Goal: Task Accomplishment & Management: Complete application form

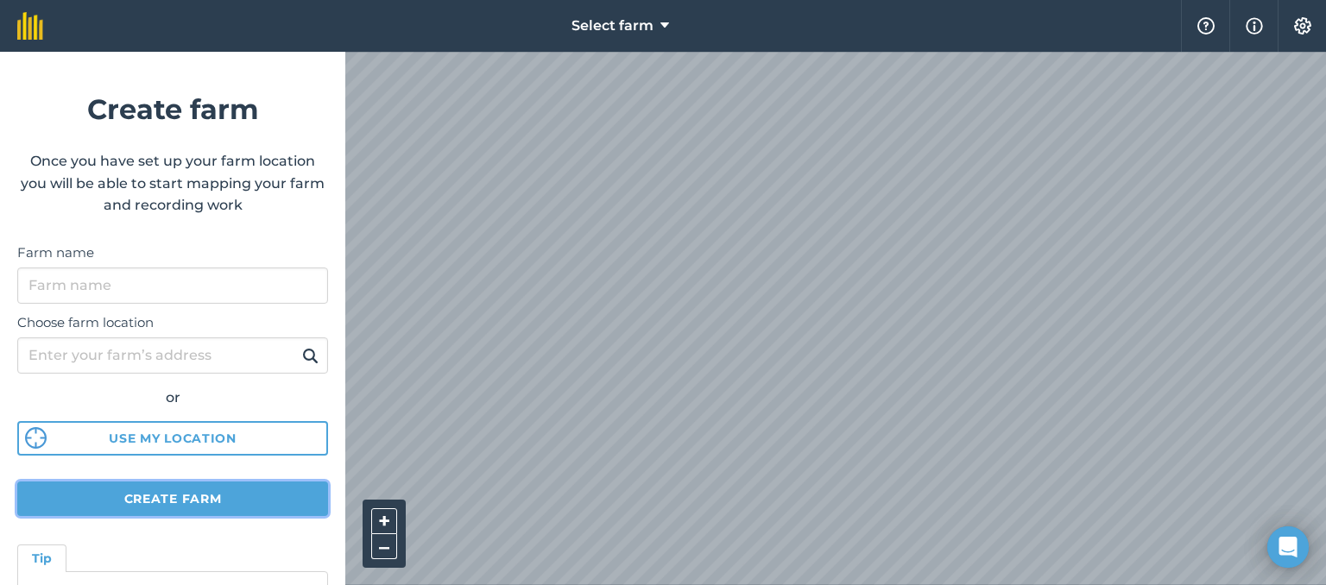
click at [197, 508] on button "Create farm" at bounding box center [172, 499] width 311 height 35
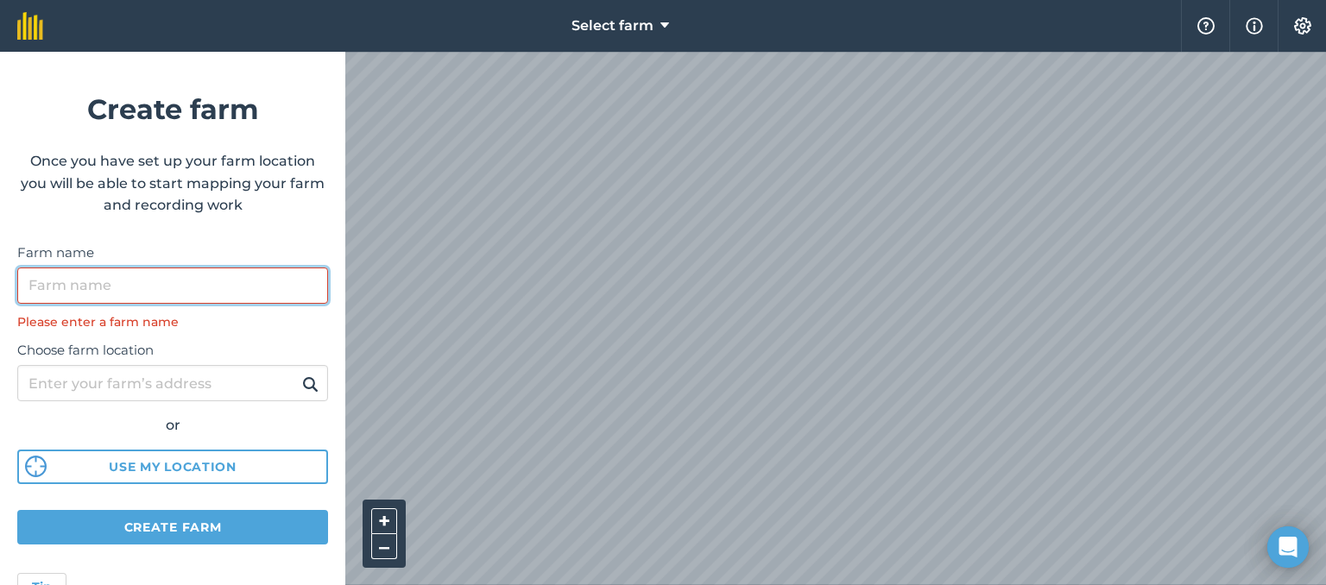
click at [110, 301] on input "Farm name" at bounding box center [172, 286] width 311 height 36
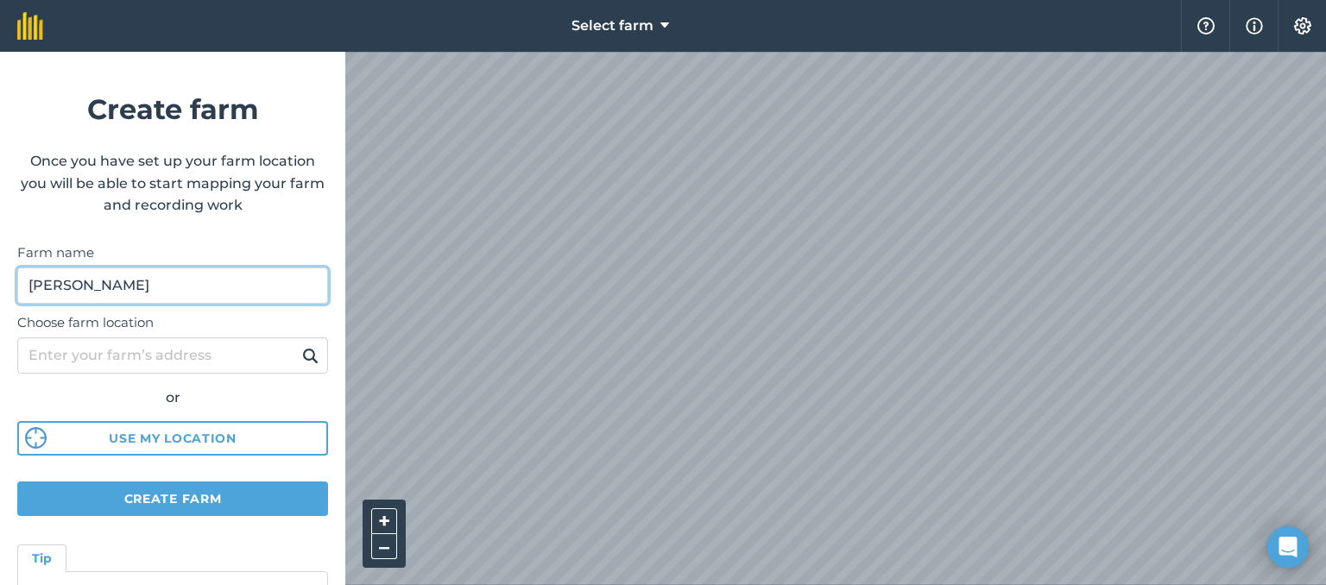
type input "[PERSON_NAME]"
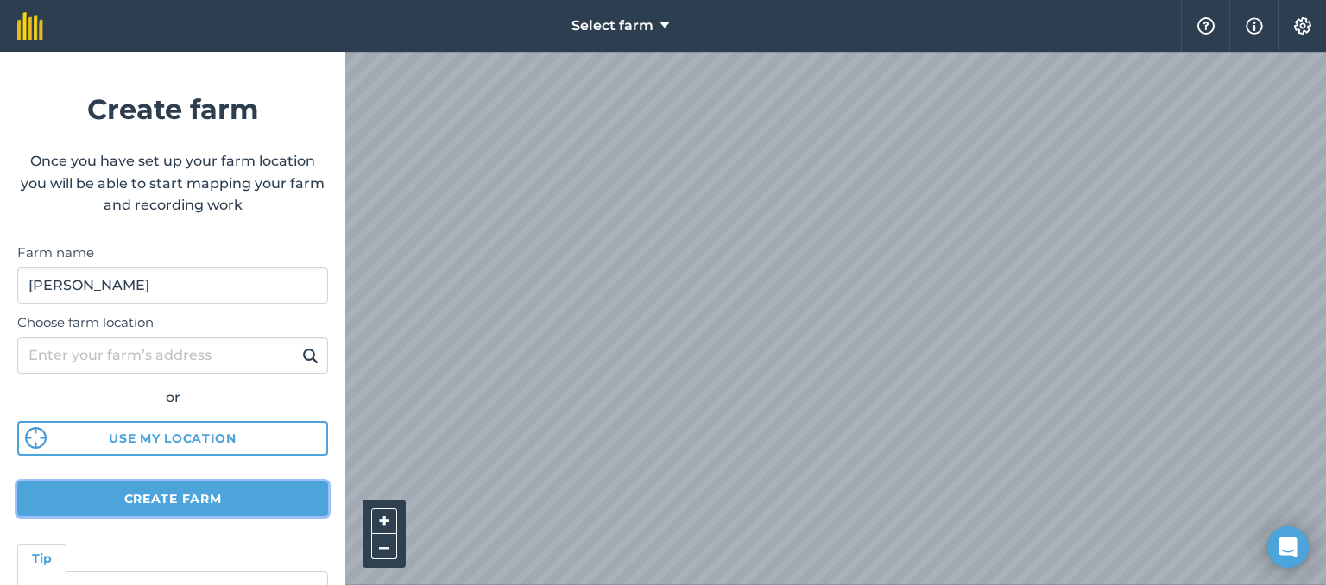
click at [189, 497] on button "Create farm" at bounding box center [172, 499] width 311 height 35
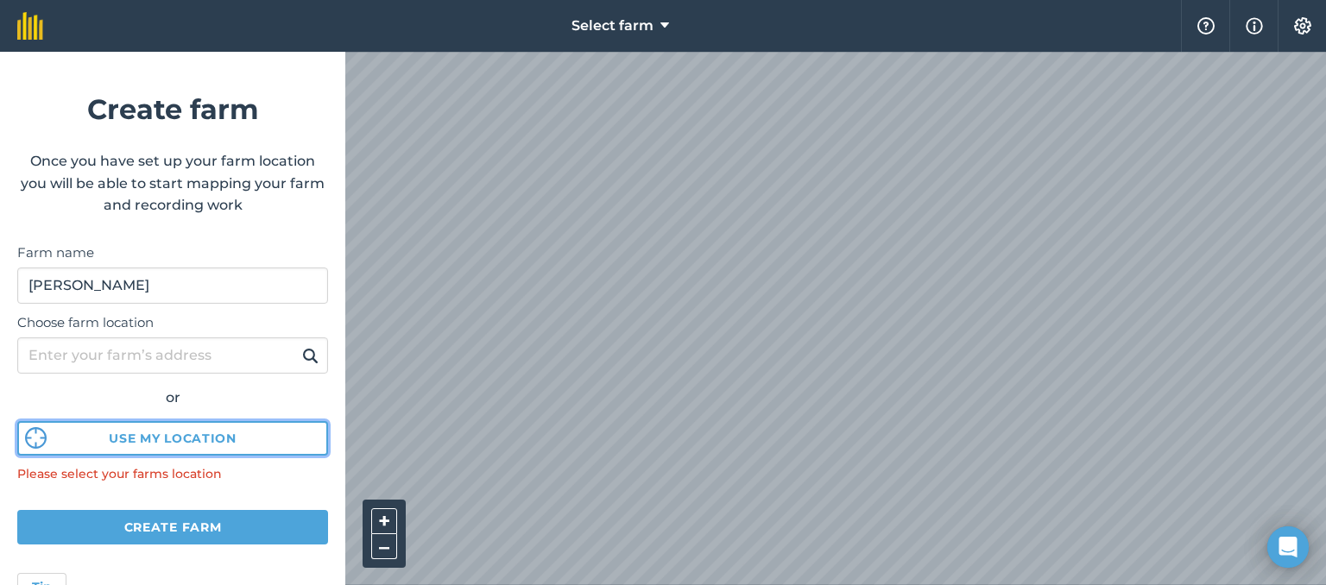
click at [163, 454] on button "Use my location" at bounding box center [172, 438] width 311 height 35
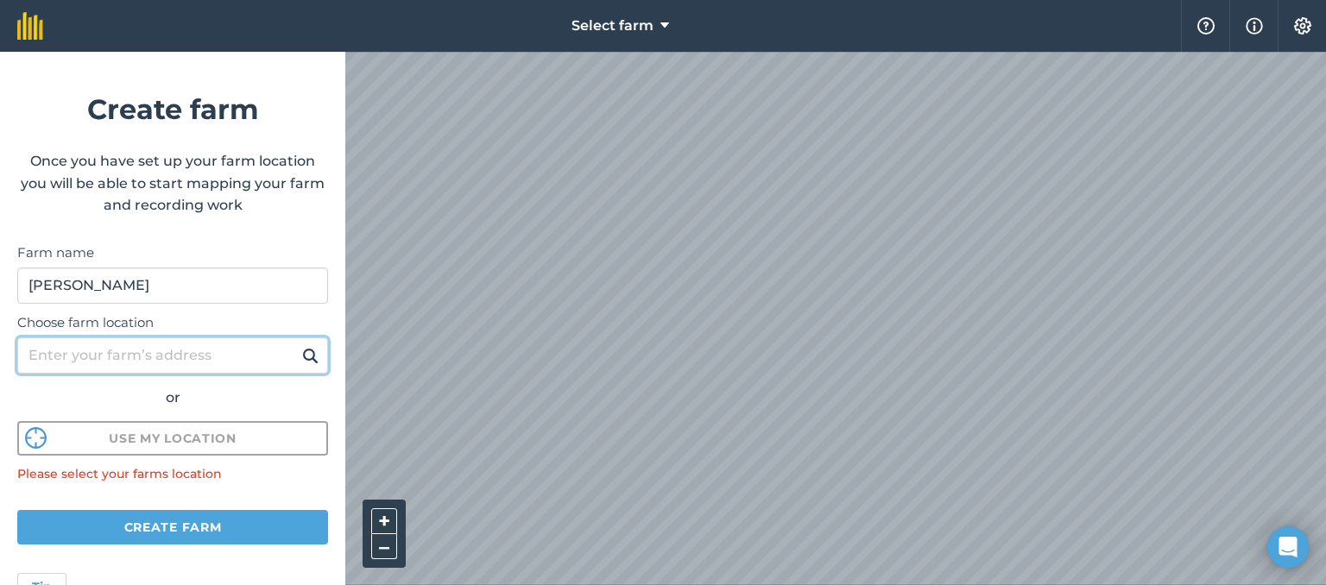
click at [177, 337] on input "Choose farm location" at bounding box center [172, 355] width 311 height 36
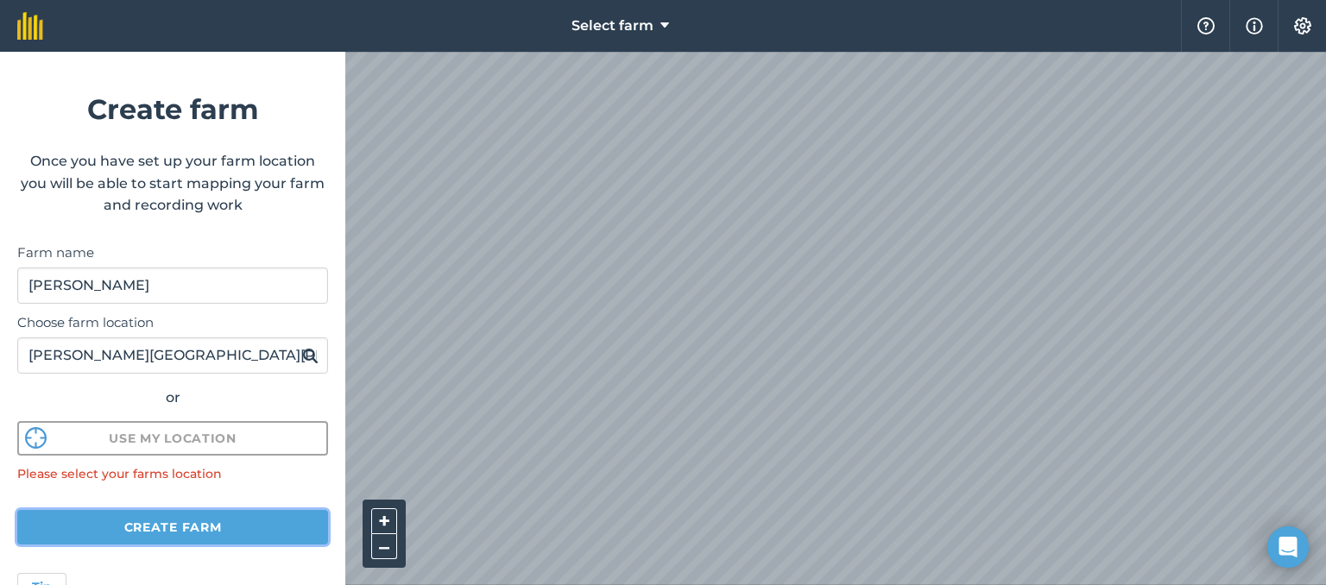
click at [196, 533] on button "Create farm" at bounding box center [172, 527] width 311 height 35
click at [302, 360] on img at bounding box center [310, 355] width 16 height 21
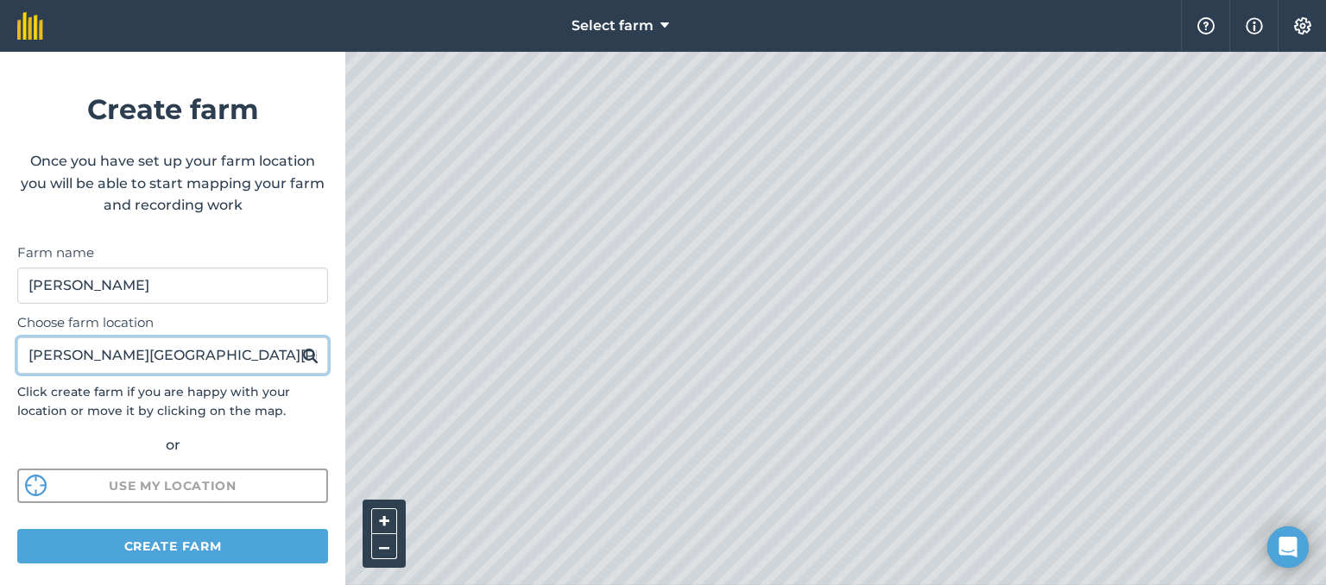
drag, startPoint x: 161, startPoint y: 346, endPoint x: 0, endPoint y: 346, distance: 160.5
click at [0, 346] on form "Create farm Once you have set up your farm location you will be able to start m…" at bounding box center [172, 318] width 345 height 533
type input "TF11 9NL"
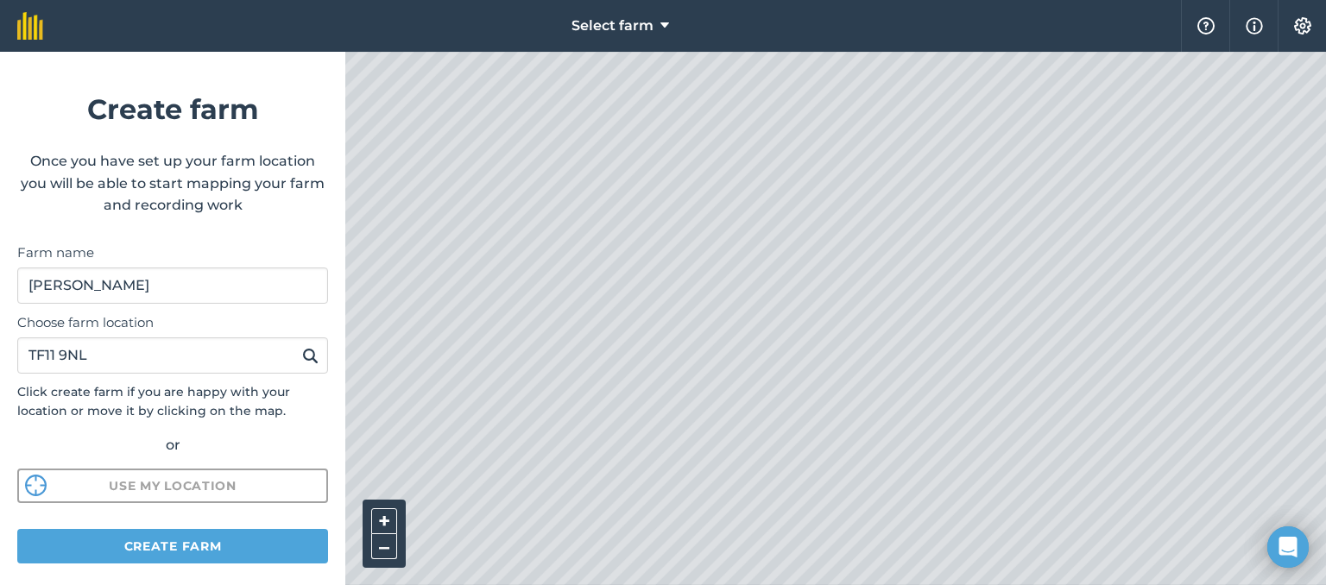
click at [305, 349] on img at bounding box center [310, 355] width 16 height 21
click at [240, 560] on button "Create farm" at bounding box center [172, 546] width 311 height 35
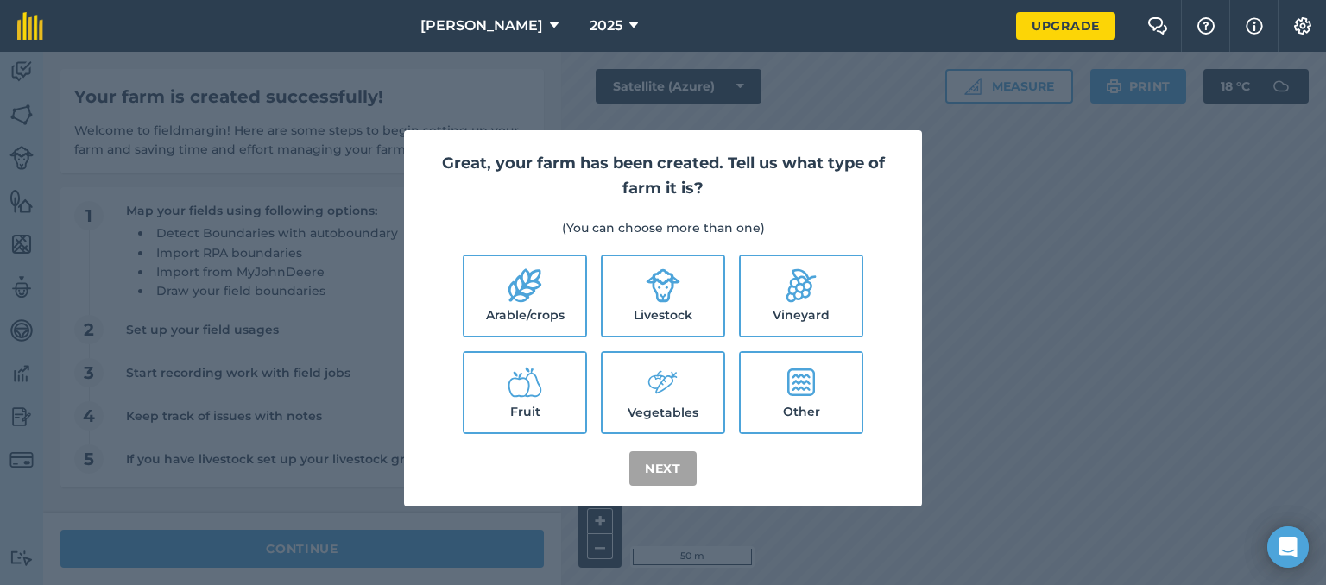
click at [552, 280] on label "Arable/crops" at bounding box center [524, 295] width 121 height 79
checkbox input "true"
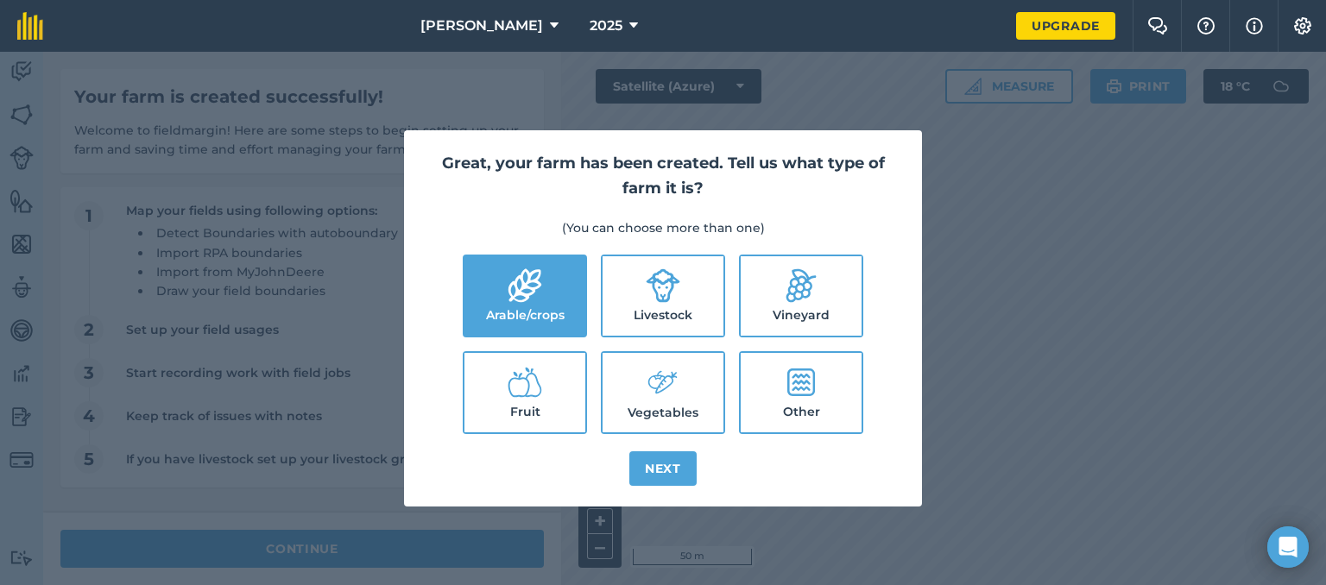
click at [678, 325] on label "Livestock" at bounding box center [662, 295] width 121 height 79
checkbox input "true"
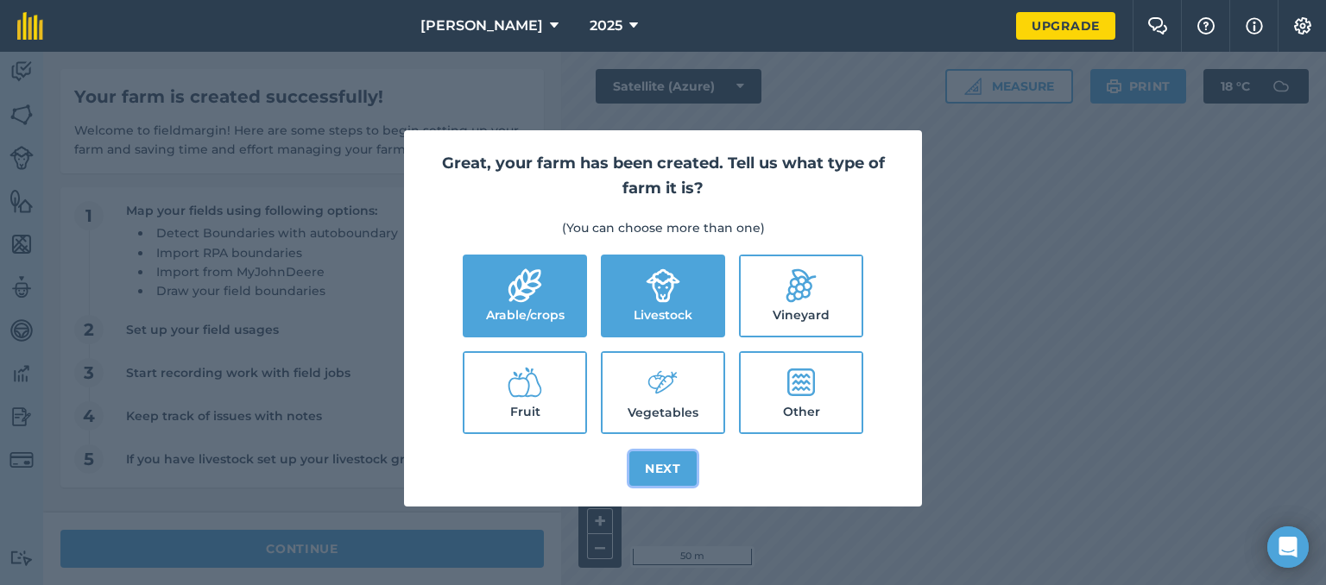
click at [677, 457] on button "Next" at bounding box center [662, 468] width 67 height 35
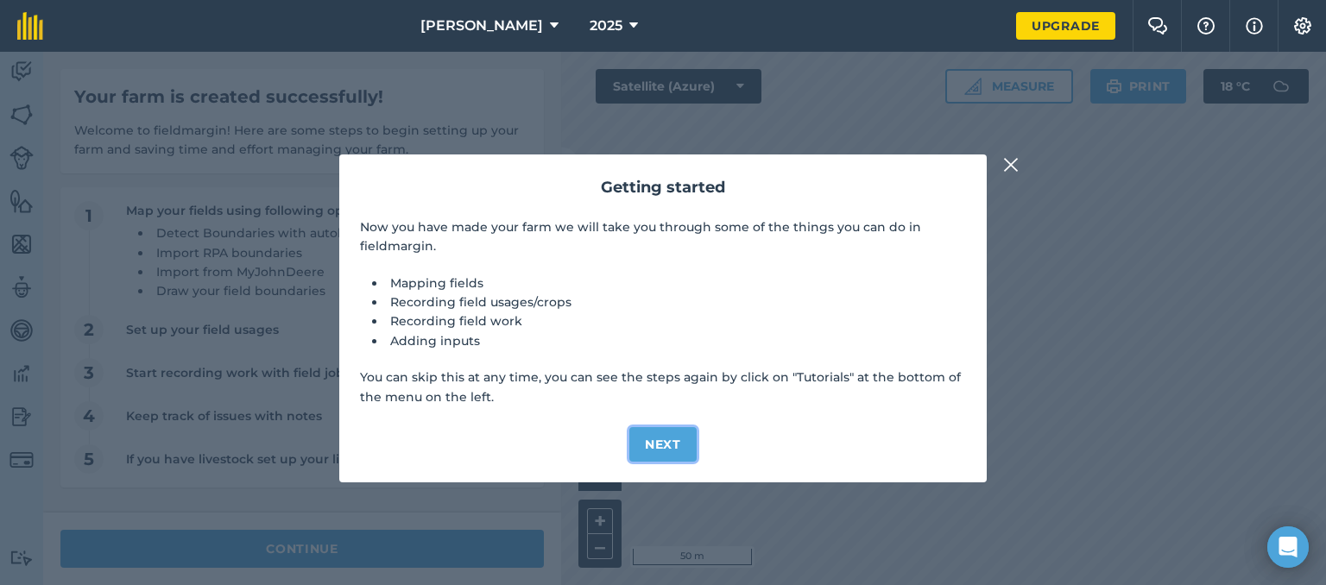
click at [670, 448] on button "Next" at bounding box center [662, 444] width 67 height 35
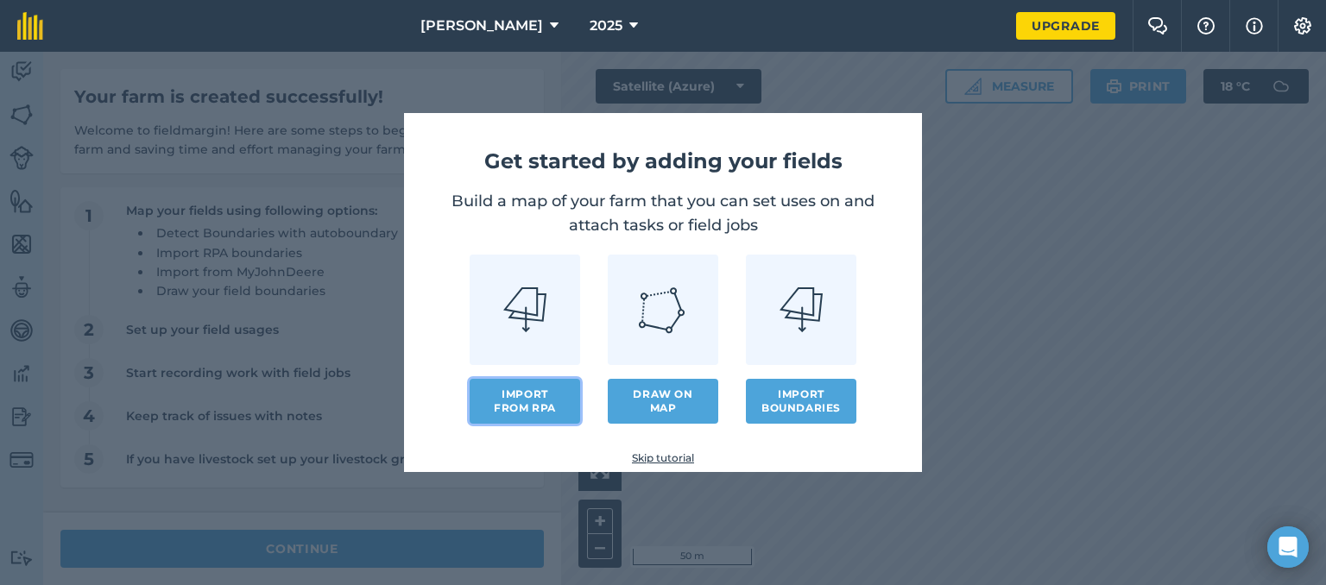
click at [533, 400] on button "Import from RPA" at bounding box center [525, 401] width 110 height 45
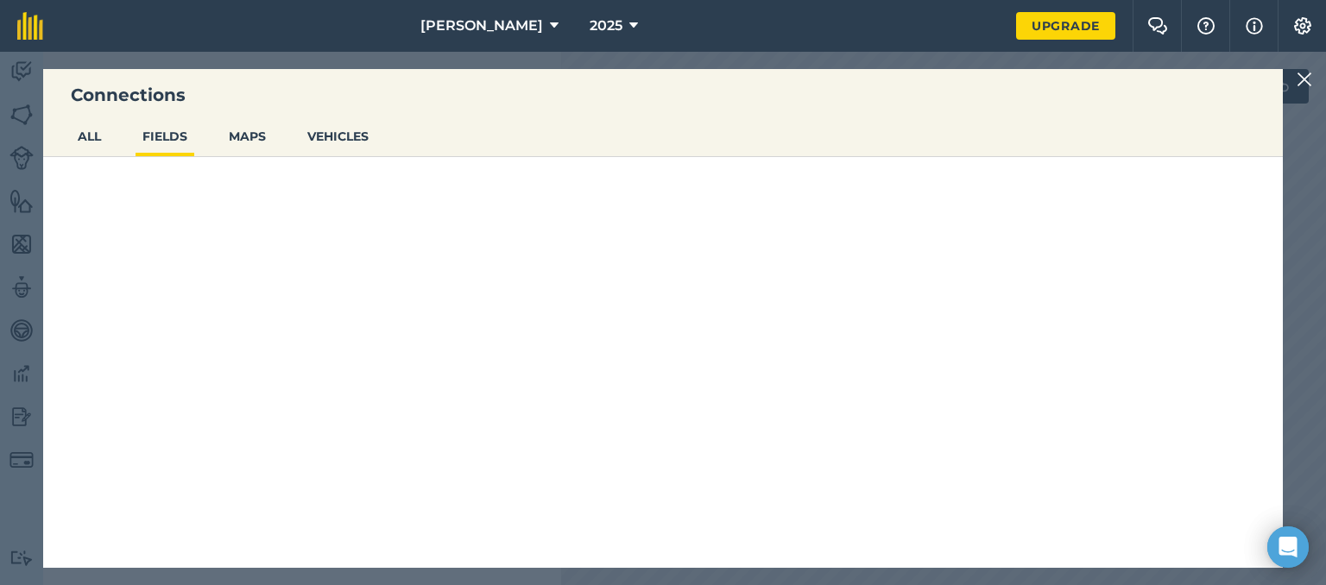
click at [259, 155] on li "MAPS" at bounding box center [247, 138] width 51 height 36
click at [82, 133] on button "ALL" at bounding box center [89, 136] width 37 height 33
click at [180, 129] on button "FIELDS" at bounding box center [165, 136] width 59 height 33
click at [268, 138] on button "MAPS" at bounding box center [247, 136] width 51 height 33
click at [380, 142] on ul "ALL FIELDS MAPS VEHICLES" at bounding box center [662, 138] width 1239 height 37
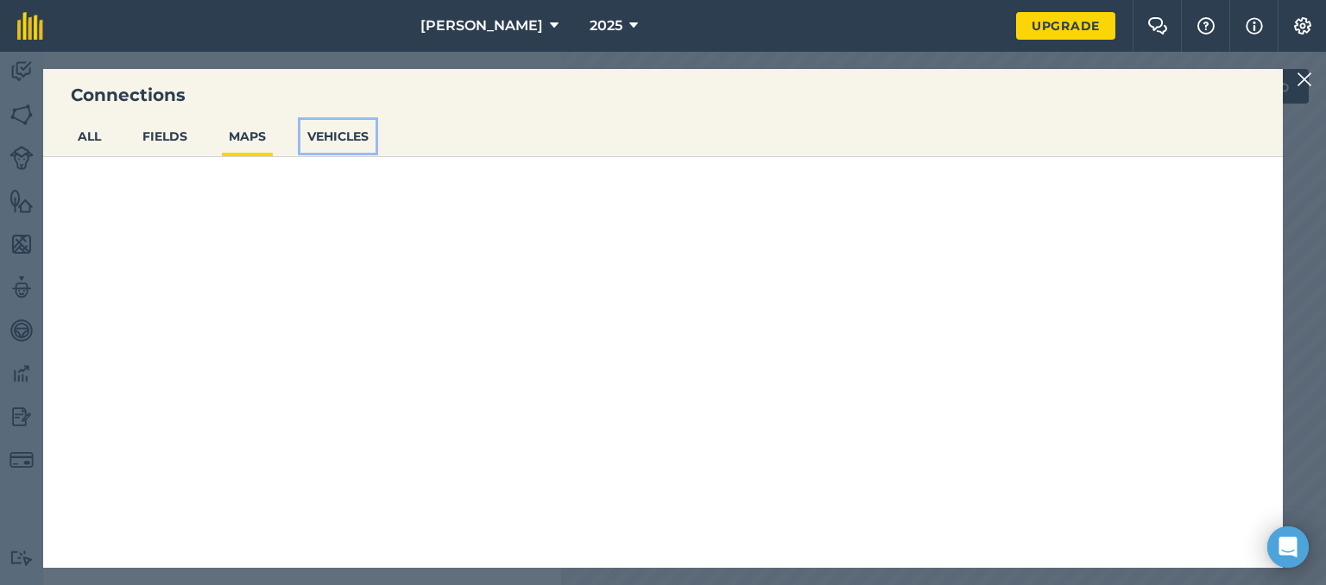
click at [349, 139] on button "VEHICLES" at bounding box center [337, 136] width 75 height 33
click at [176, 146] on button "FIELDS" at bounding box center [165, 136] width 59 height 33
click at [1302, 79] on img at bounding box center [1304, 79] width 16 height 21
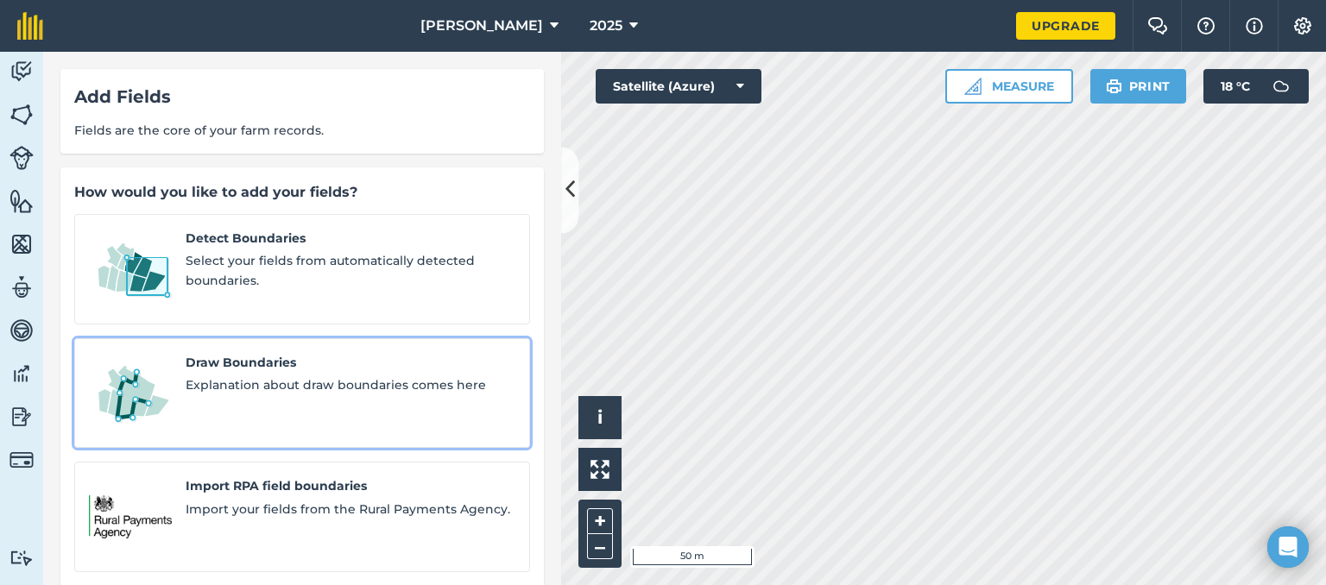
scroll to position [91, 0]
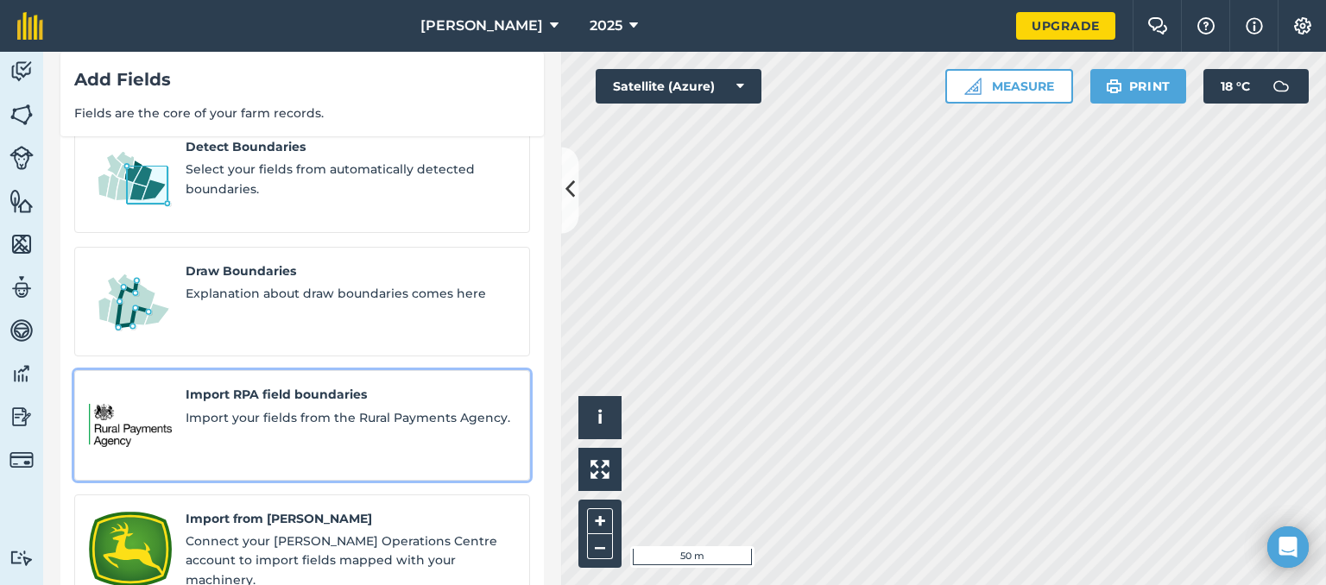
click at [283, 393] on div "Import RPA field boundaries Import your fields from the Rural Payments Agency." at bounding box center [351, 425] width 330 height 81
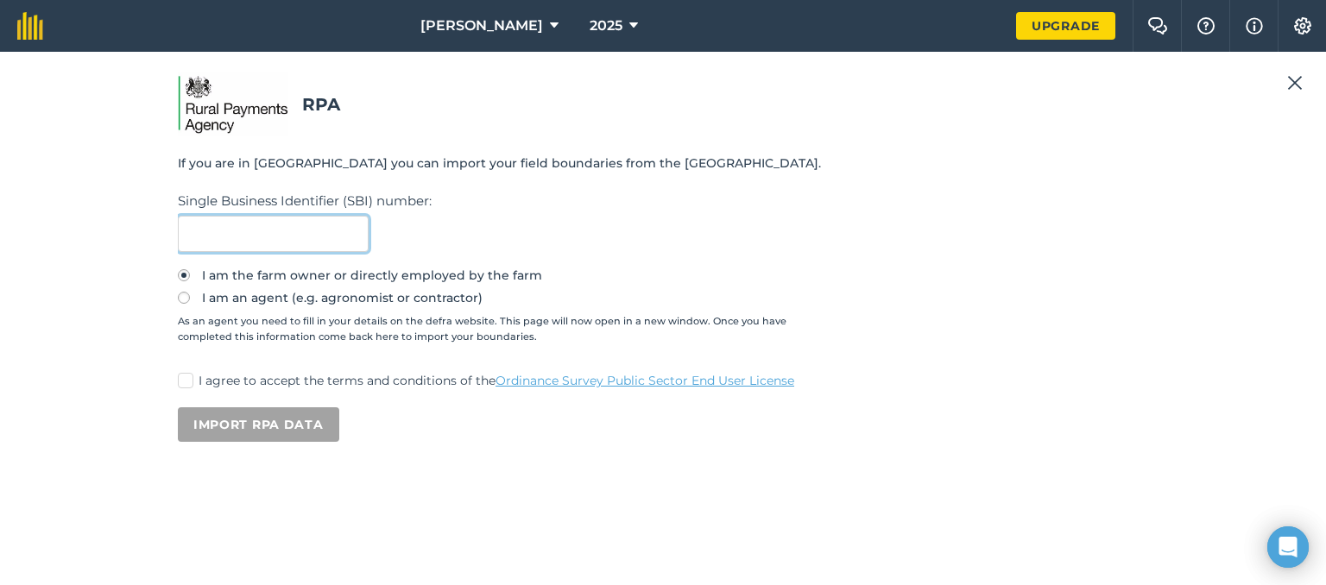
click at [293, 239] on input "text" at bounding box center [273, 234] width 191 height 36
type input "106485227"
click at [188, 382] on div "RPA If you are in [GEOGRAPHIC_DATA] you can import your field boundaries from t…" at bounding box center [663, 318] width 1284 height 492
click at [199, 387] on label "I agree to accept the terms and conditions of the Ordinance Survey Public Secto…" at bounding box center [663, 381] width 970 height 18
click at [189, 383] on input "I agree to accept the terms and conditions of the Ordinance Survey Public Secto…" at bounding box center [183, 377] width 11 height 11
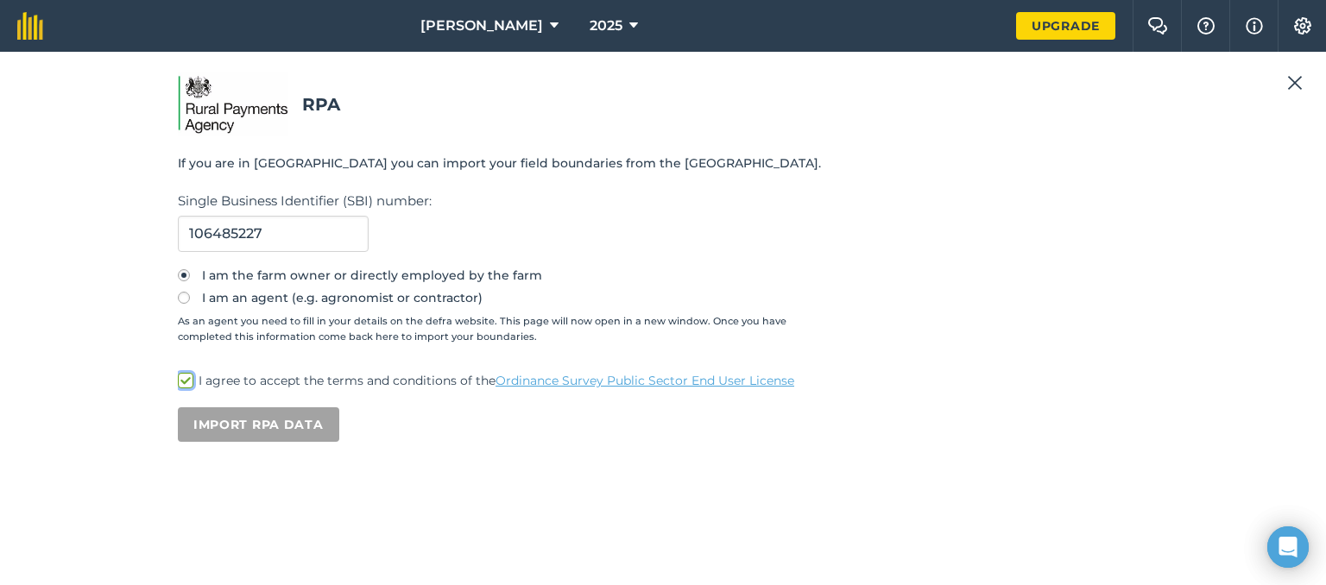
checkbox input "true"
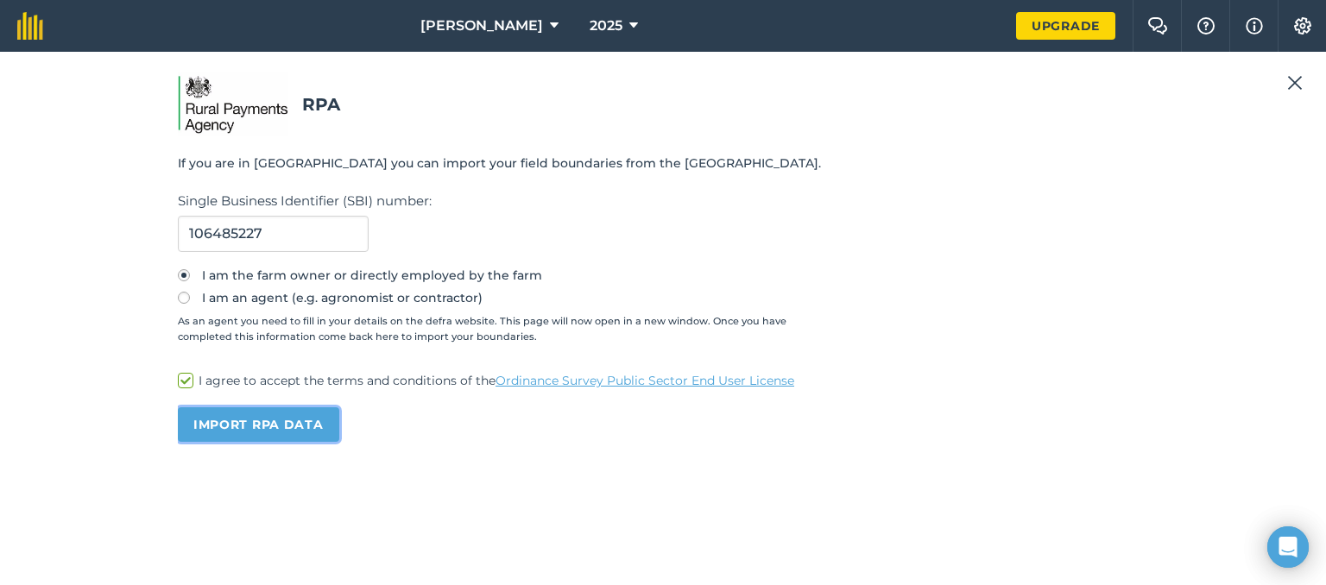
click at [243, 419] on button "Import RPA data" at bounding box center [258, 424] width 161 height 35
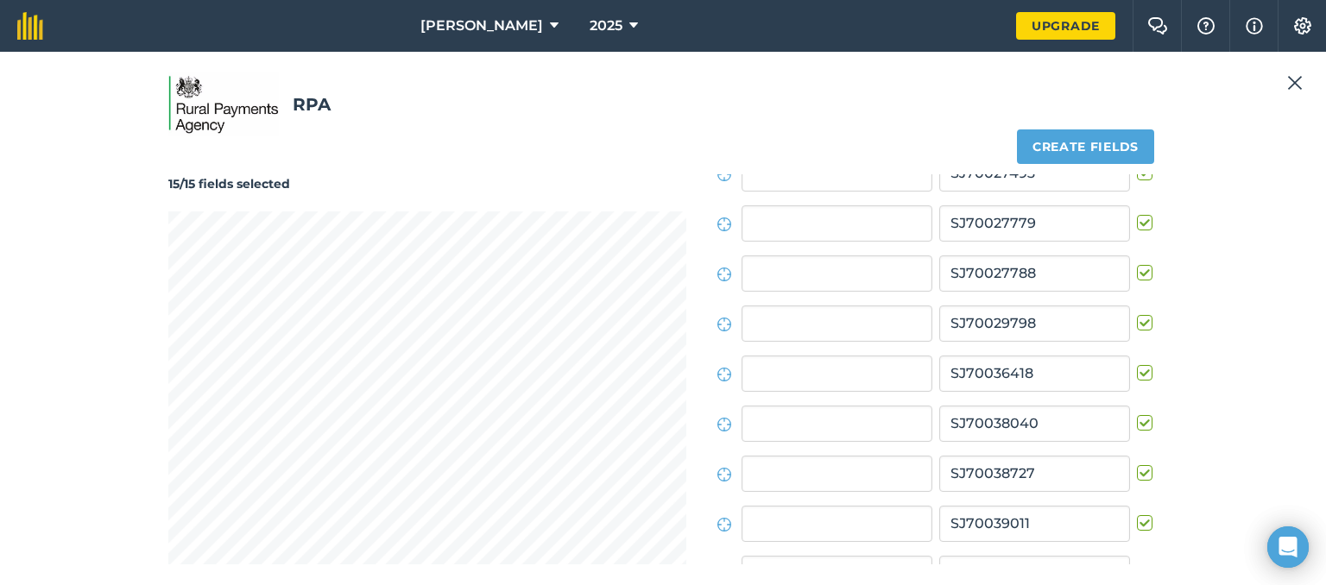
scroll to position [380, 0]
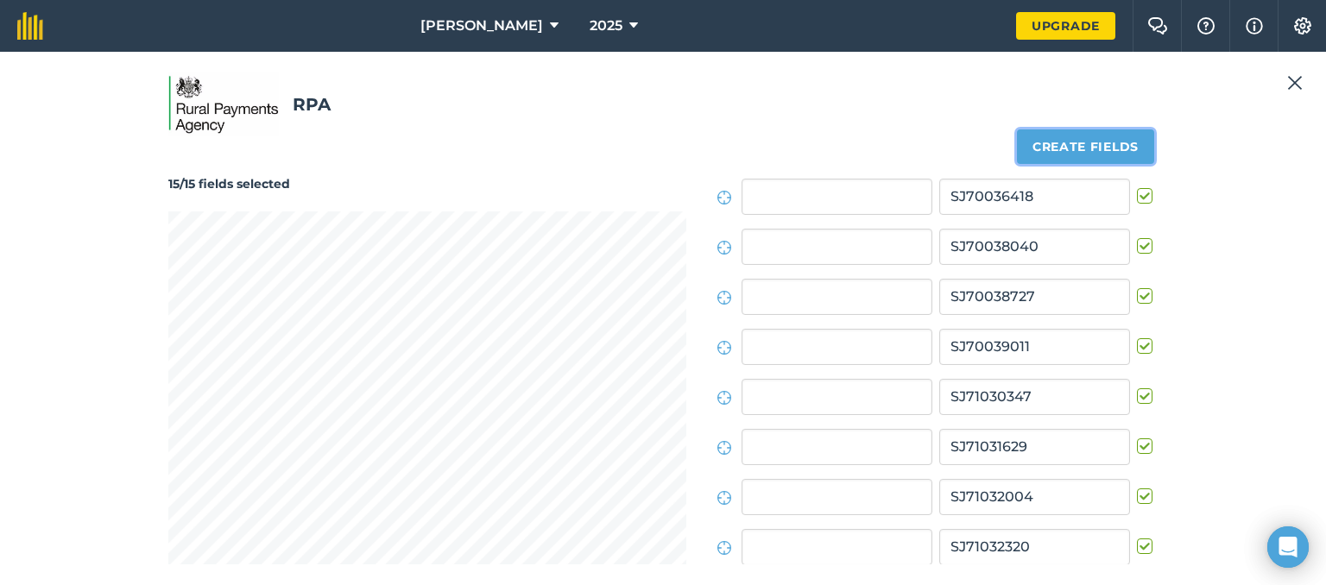
click at [1128, 147] on button "Create fields" at bounding box center [1085, 146] width 137 height 35
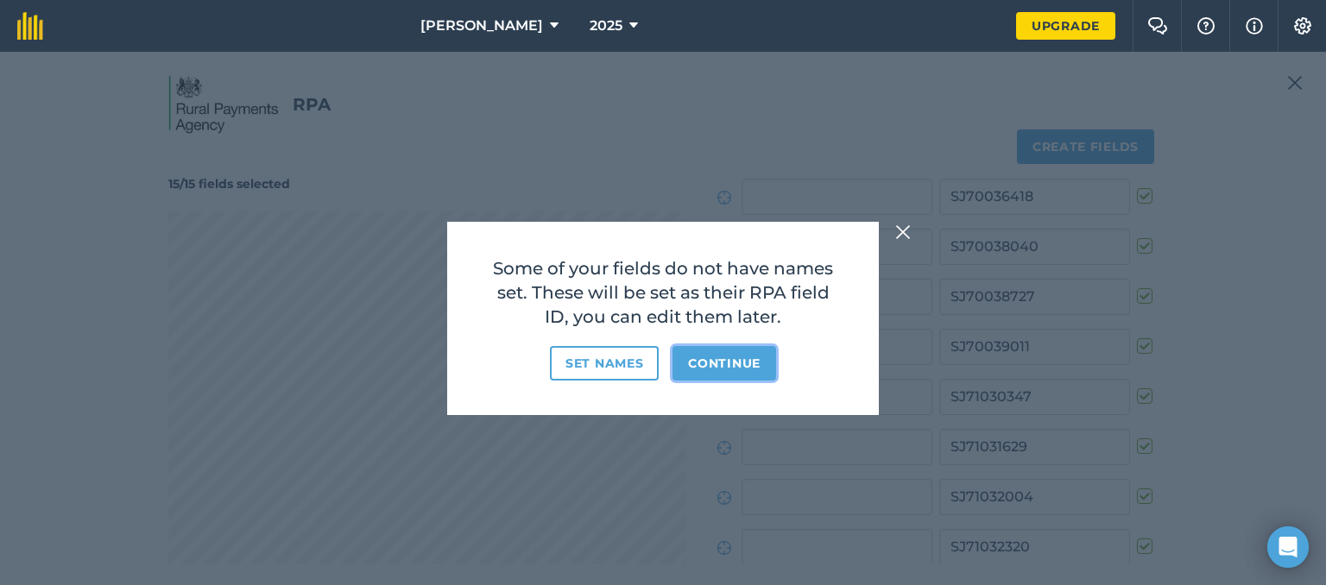
click at [733, 377] on button "Continue" at bounding box center [724, 363] width 104 height 35
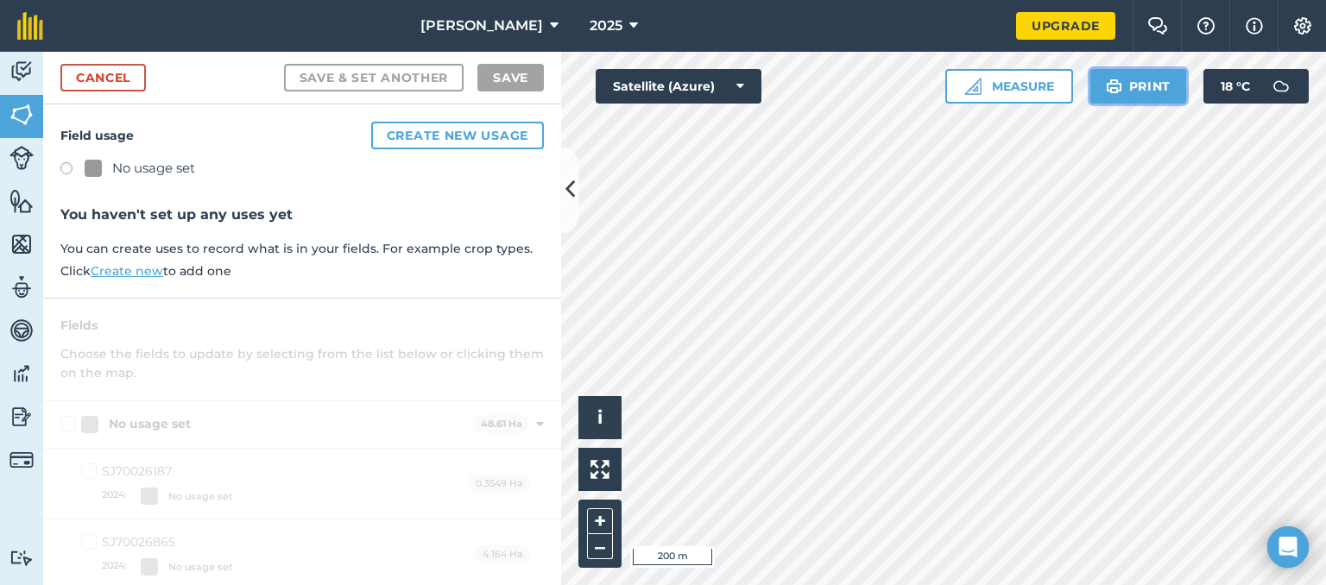
click at [1138, 97] on button "Print" at bounding box center [1138, 86] width 97 height 35
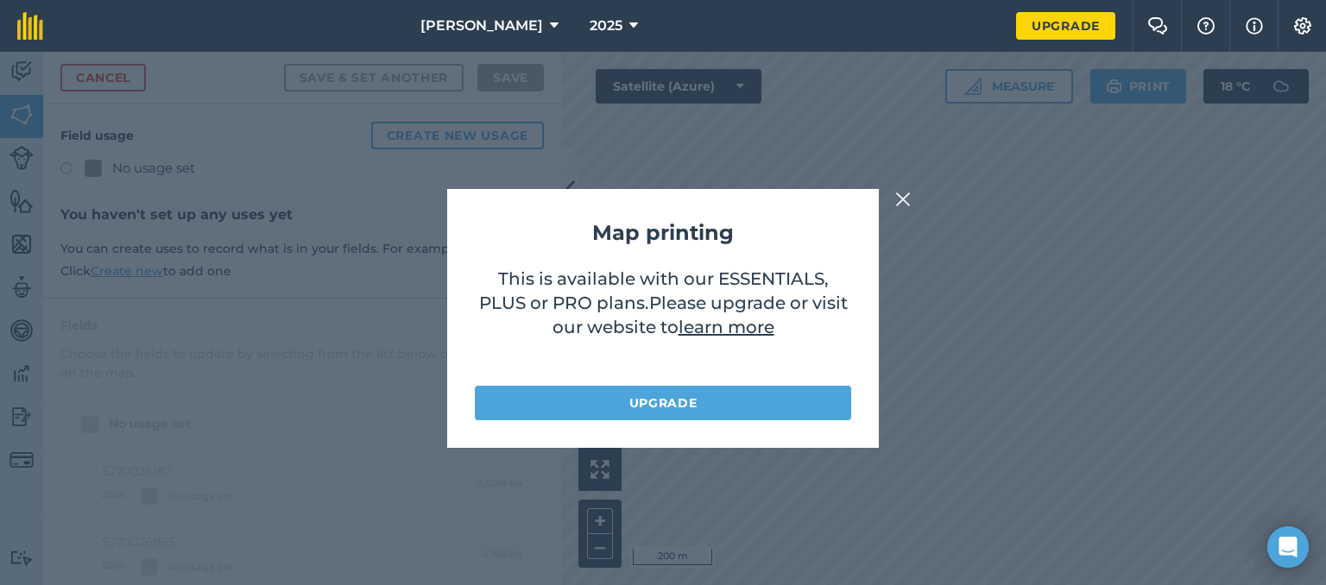
click at [904, 198] on img at bounding box center [903, 199] width 16 height 21
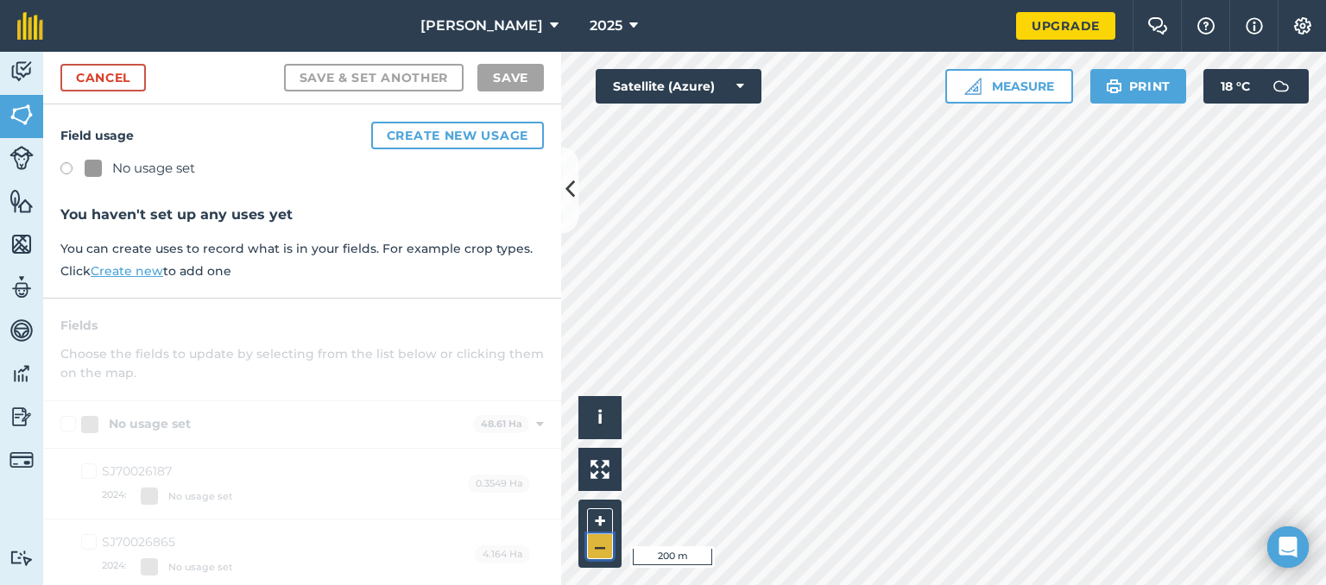
click at [603, 538] on button "–" at bounding box center [600, 546] width 26 height 25
click at [587, 518] on button "+" at bounding box center [600, 521] width 26 height 26
click at [19, 64] on img at bounding box center [21, 72] width 24 height 26
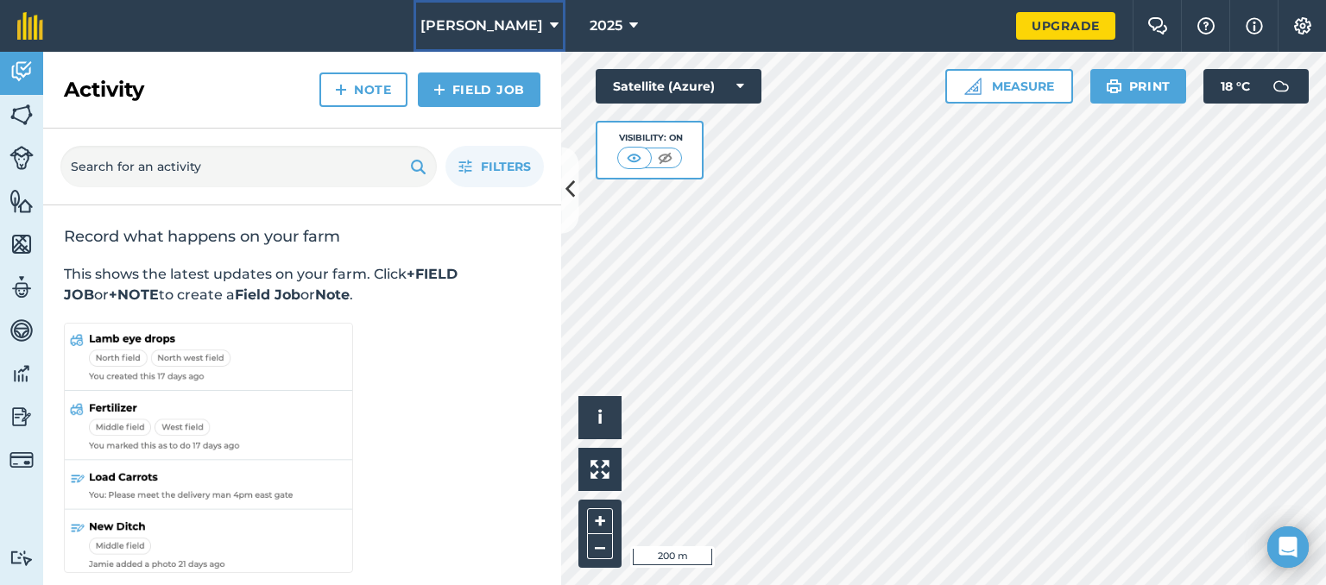
click at [507, 35] on span "[PERSON_NAME]" at bounding box center [481, 26] width 123 height 21
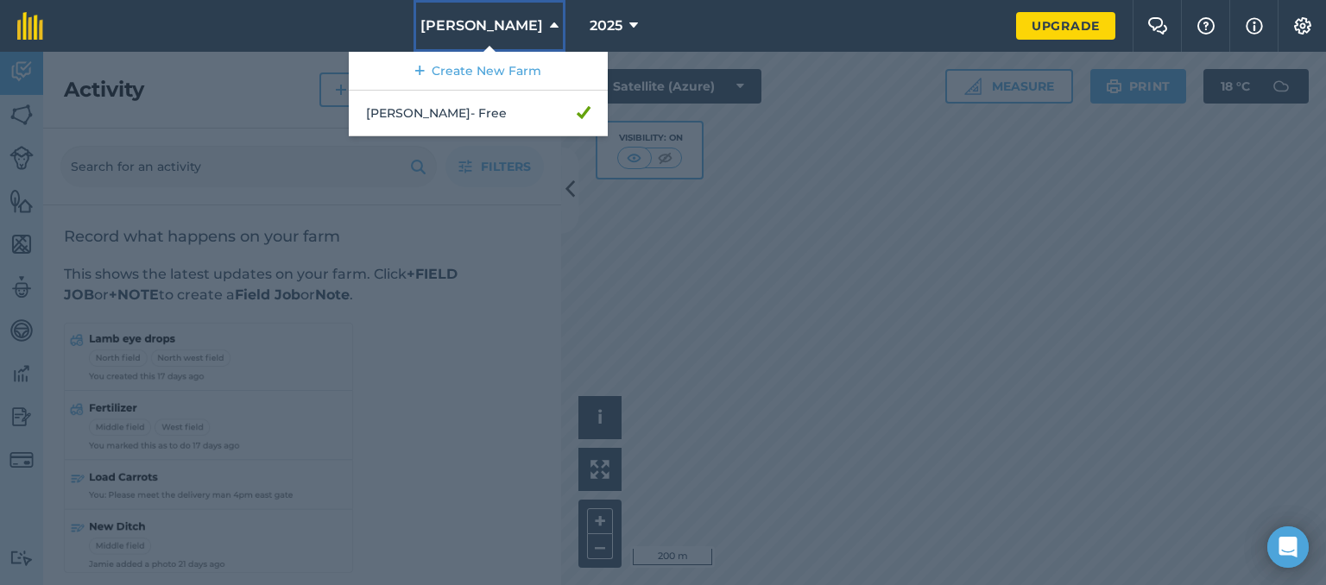
click at [534, 28] on button "[PERSON_NAME]" at bounding box center [489, 26] width 152 height 52
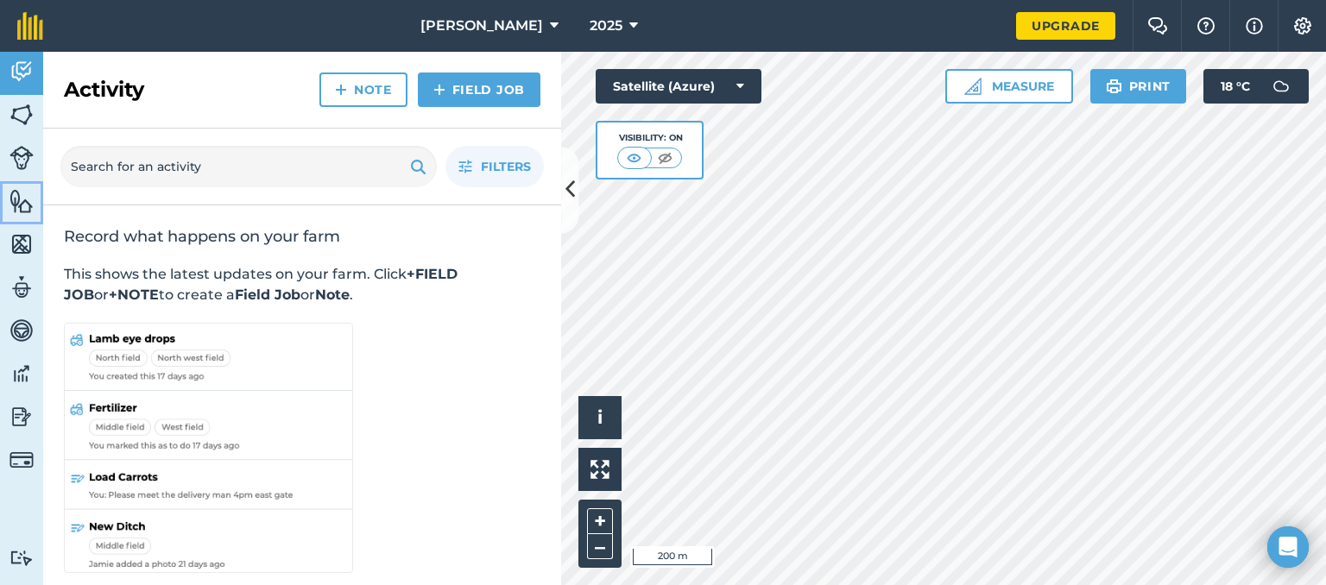
click at [20, 197] on img at bounding box center [21, 201] width 24 height 26
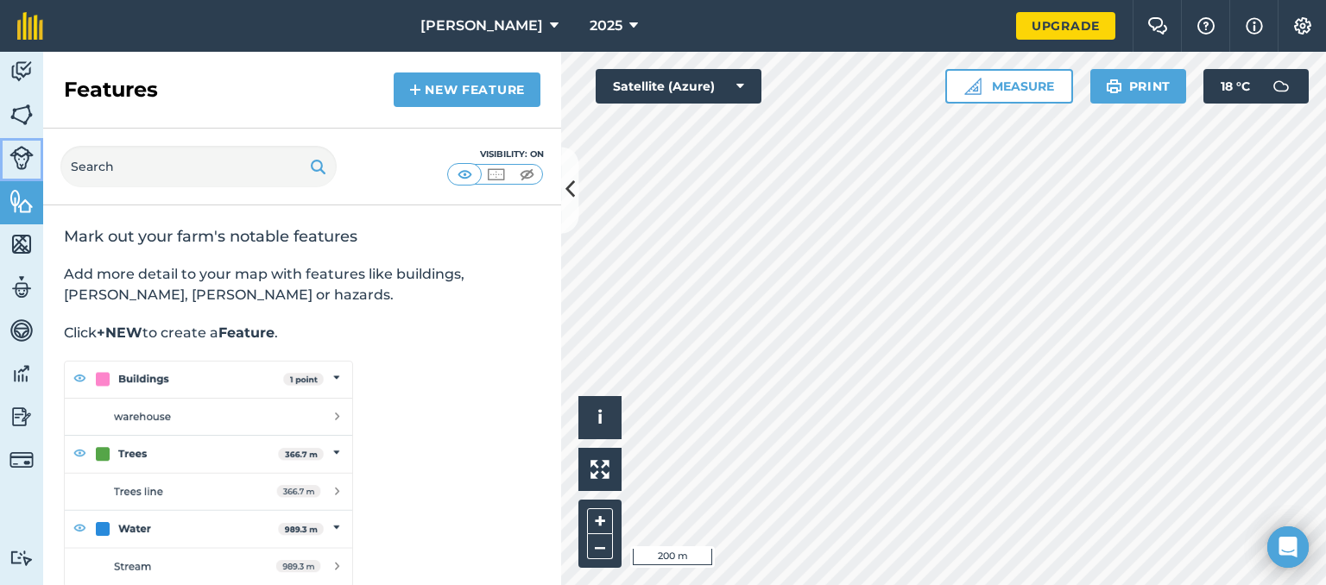
click at [22, 163] on img at bounding box center [21, 158] width 24 height 24
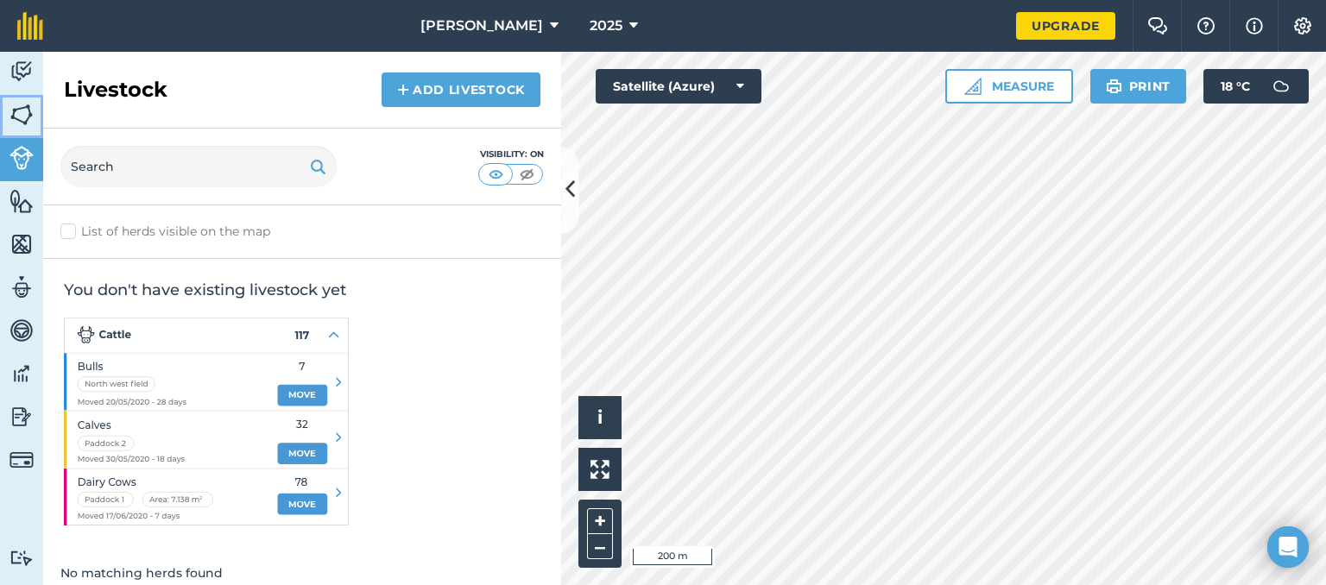
click at [31, 118] on img at bounding box center [21, 115] width 24 height 26
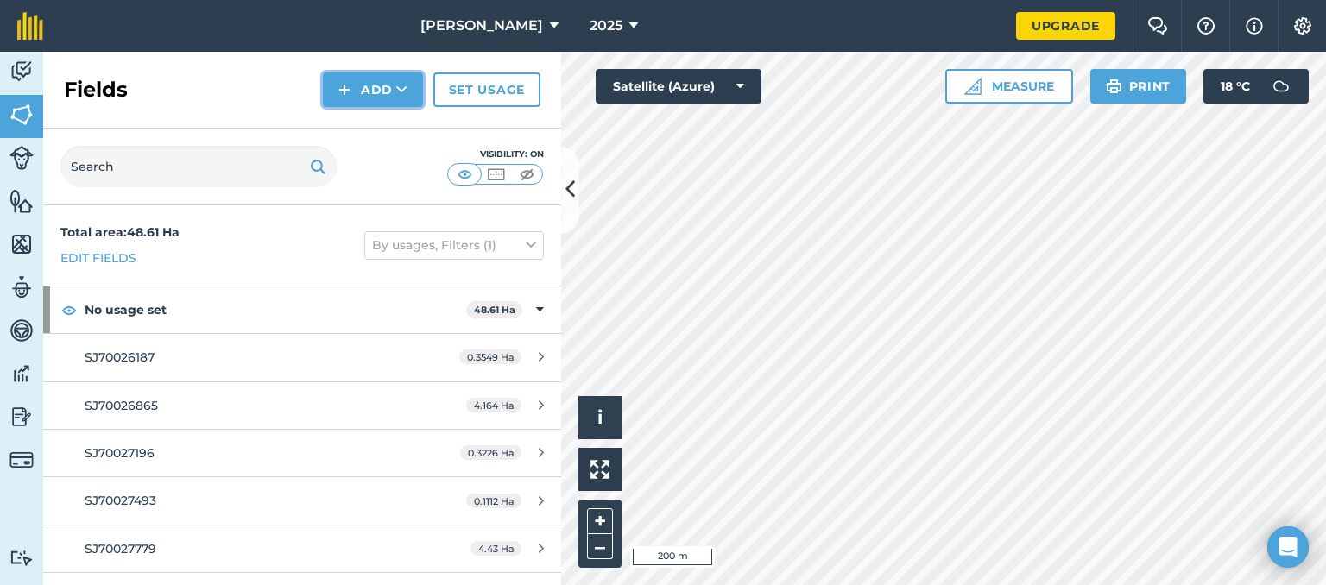
click at [387, 80] on button "Add" at bounding box center [373, 89] width 100 height 35
click at [380, 172] on link "Import" at bounding box center [372, 167] width 95 height 38
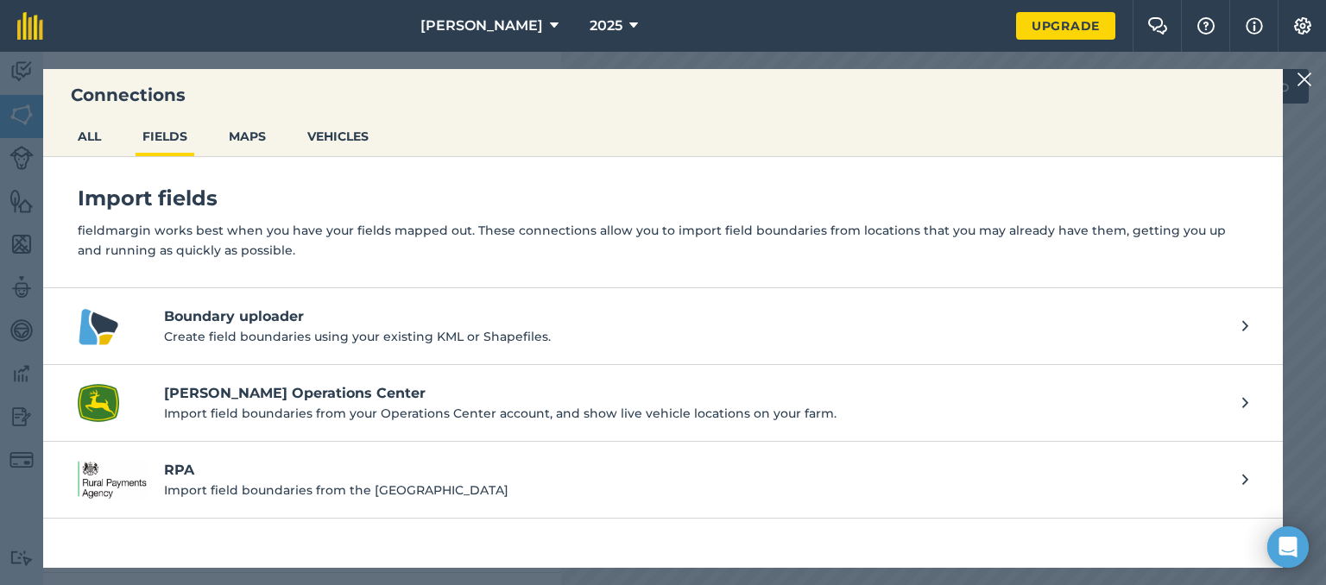
click at [325, 489] on p "Import field boundaries from the [GEOGRAPHIC_DATA]" at bounding box center [694, 490] width 1061 height 19
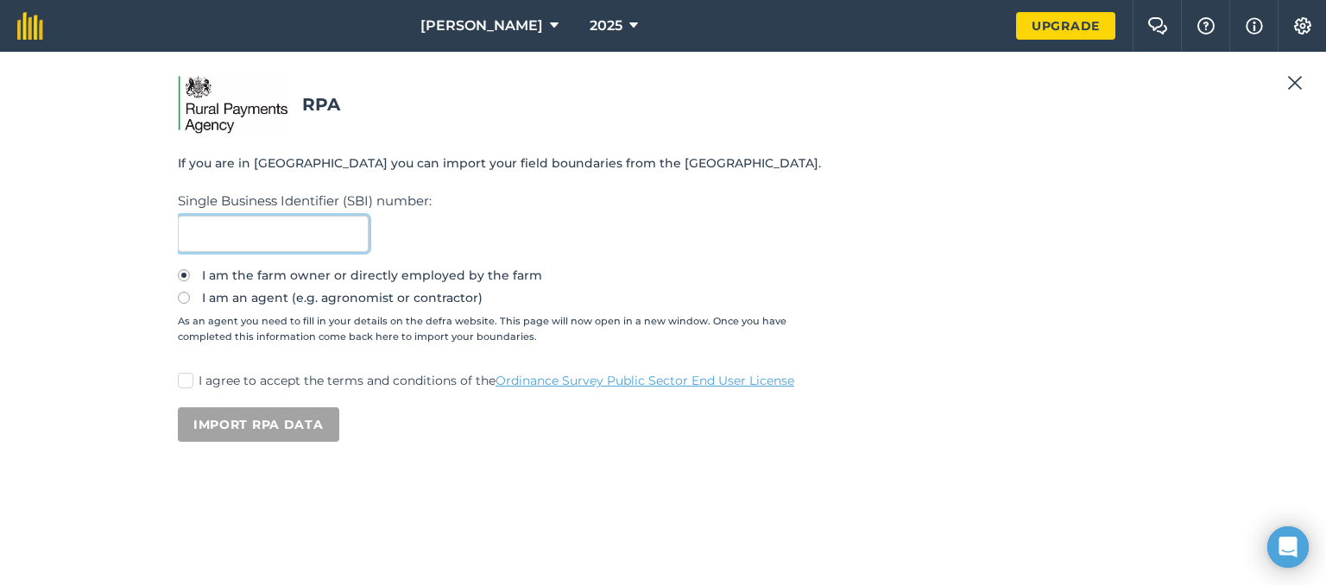
click at [293, 230] on input "text" at bounding box center [273, 234] width 191 height 36
type input "200518828"
click at [192, 384] on label "I agree to accept the terms and conditions of the Ordinance Survey Public Secto…" at bounding box center [663, 381] width 970 height 18
click at [189, 383] on input "I agree to accept the terms and conditions of the Ordinance Survey Public Secto…" at bounding box center [183, 377] width 11 height 11
checkbox input "true"
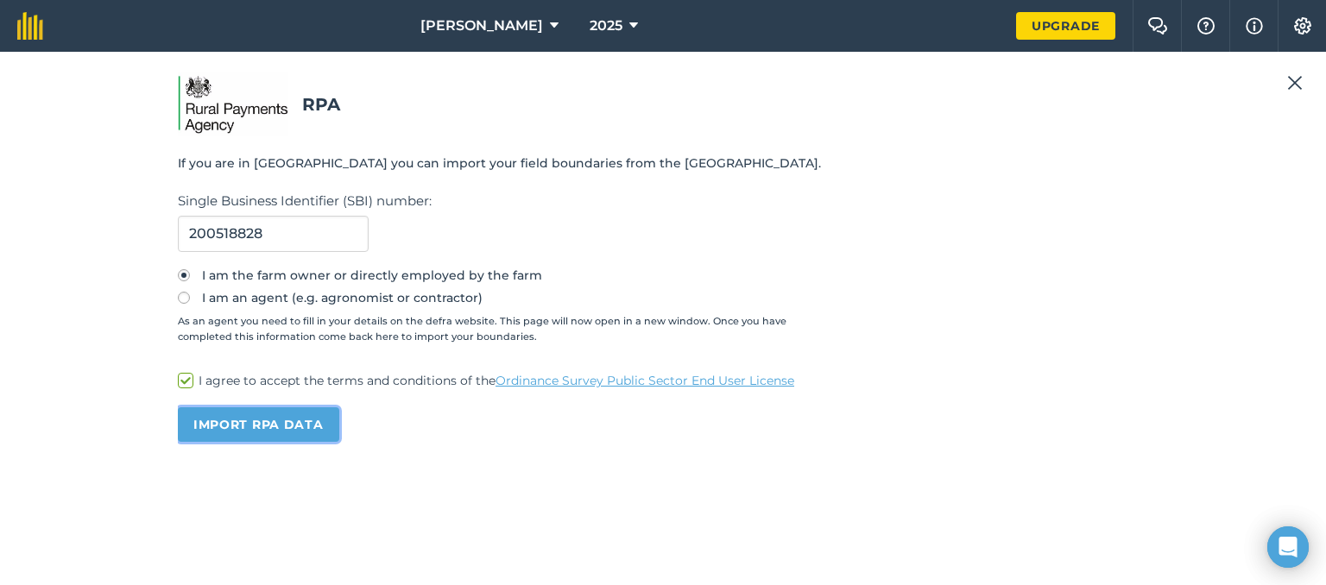
click at [282, 414] on button "Import RPA data" at bounding box center [258, 424] width 161 height 35
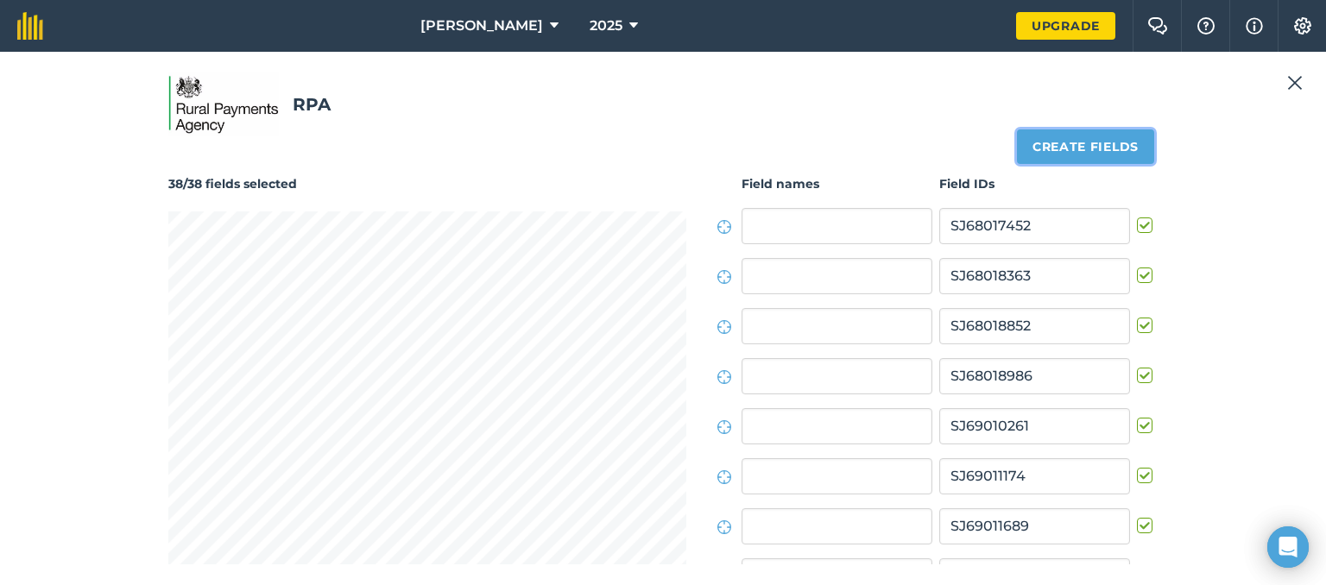
click at [1121, 144] on button "Create fields" at bounding box center [1085, 146] width 137 height 35
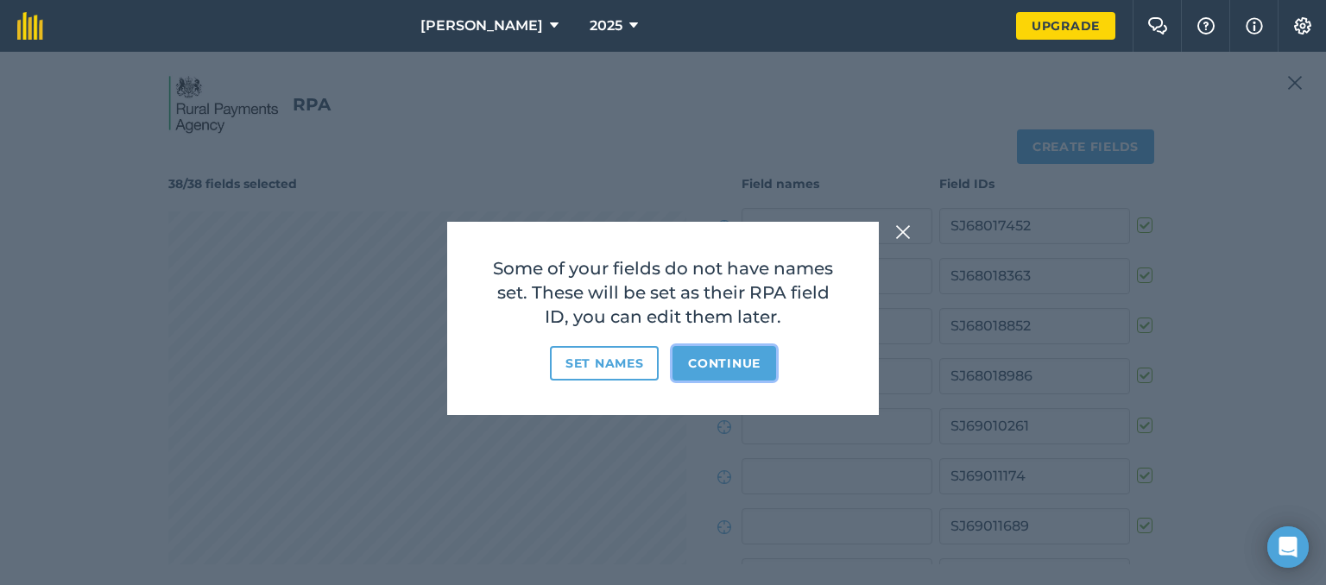
click at [712, 373] on button "Continue" at bounding box center [724, 363] width 104 height 35
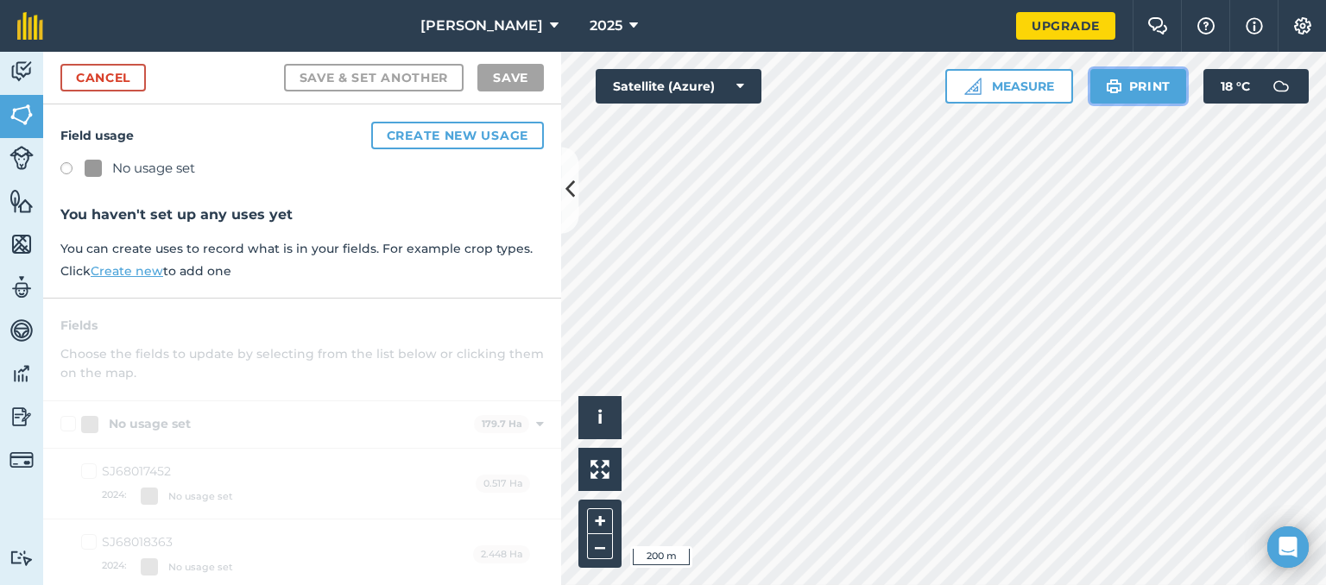
click at [1134, 80] on button "Print" at bounding box center [1138, 86] width 97 height 35
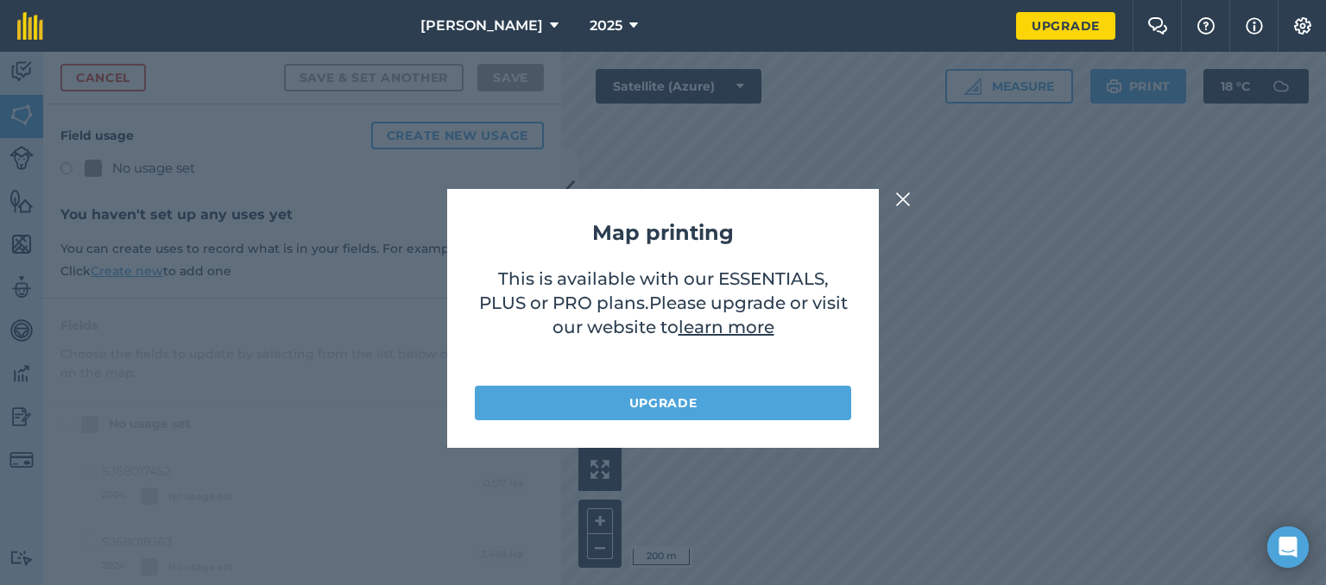
click at [918, 202] on div "Map printing This is available with our ESSENTIALS, PLUS or PRO plans . Please …" at bounding box center [663, 318] width 1326 height 533
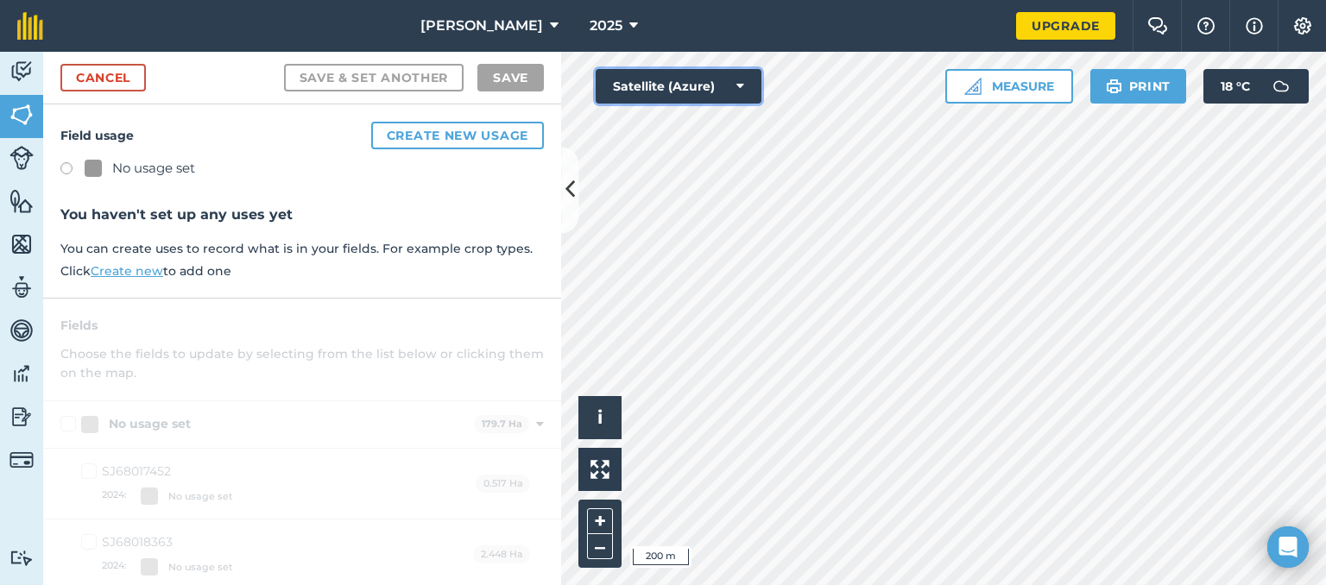
click at [716, 96] on button "Satellite (Azure)" at bounding box center [679, 86] width 166 height 35
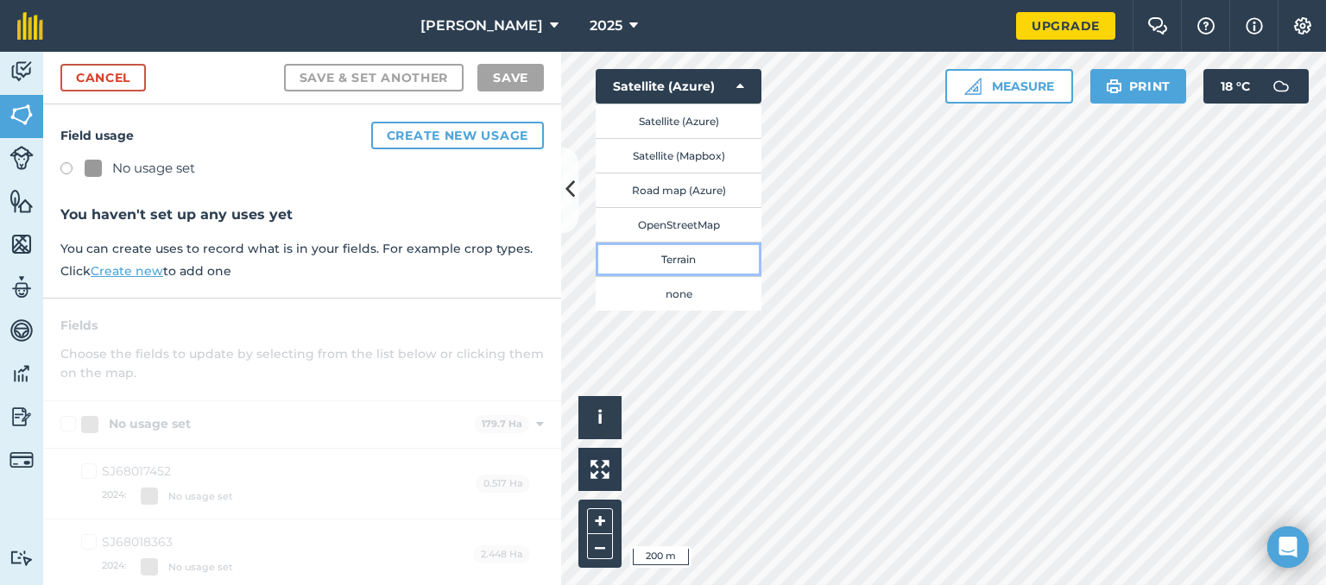
click at [691, 259] on button "Terrain" at bounding box center [679, 259] width 166 height 35
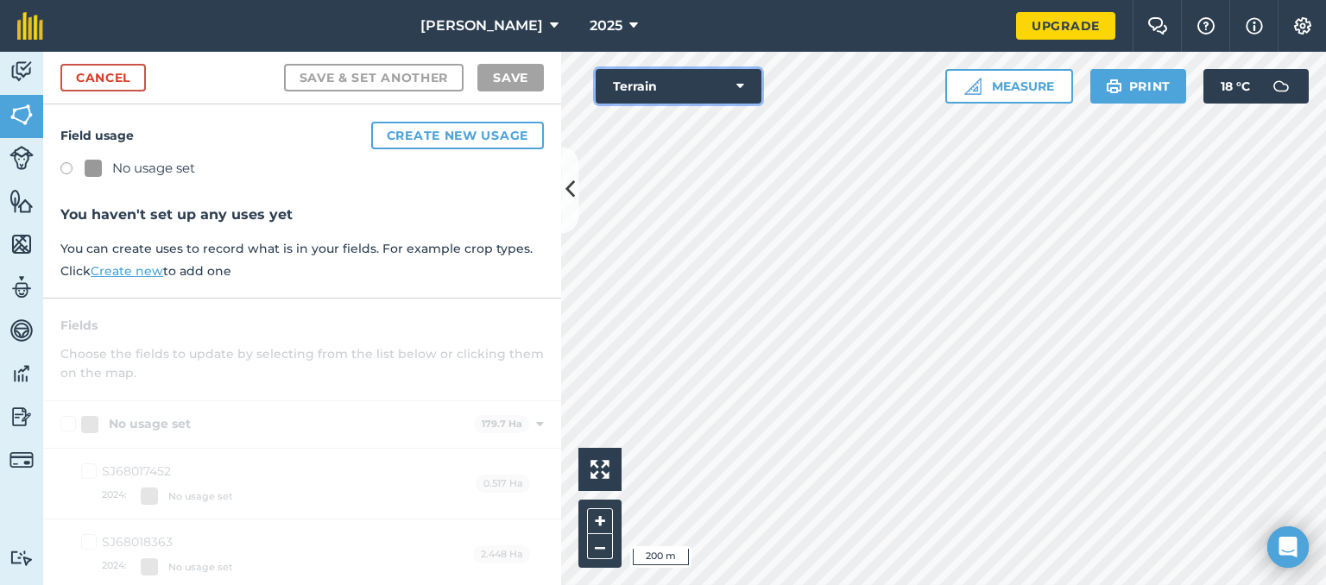
click at [725, 78] on button "Terrain" at bounding box center [679, 86] width 166 height 35
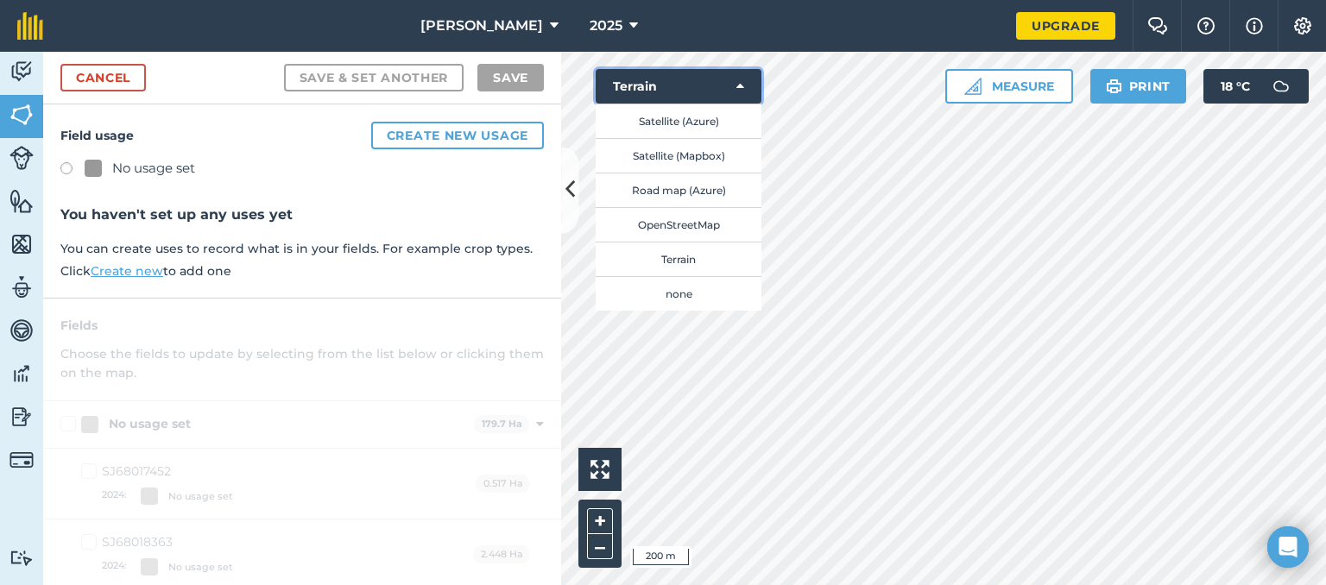
click at [741, 93] on icon at bounding box center [740, 86] width 8 height 17
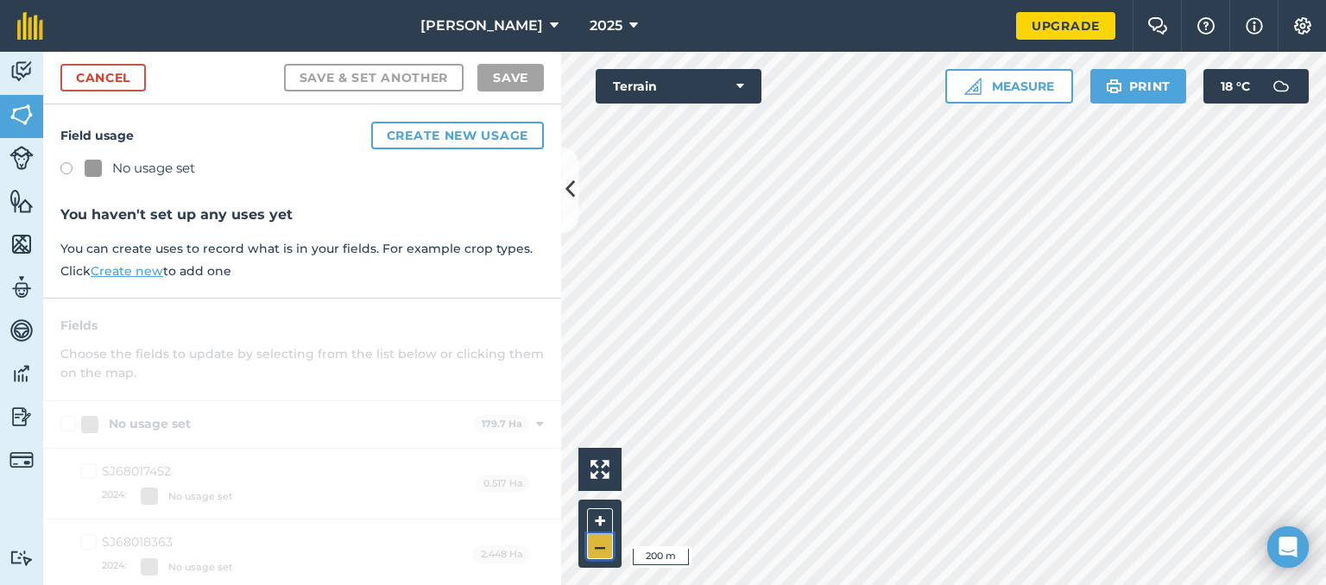
click at [602, 550] on button "–" at bounding box center [600, 546] width 26 height 25
click at [603, 516] on button "+" at bounding box center [600, 521] width 26 height 26
